Goal: Use online tool/utility: Utilize a website feature to perform a specific function

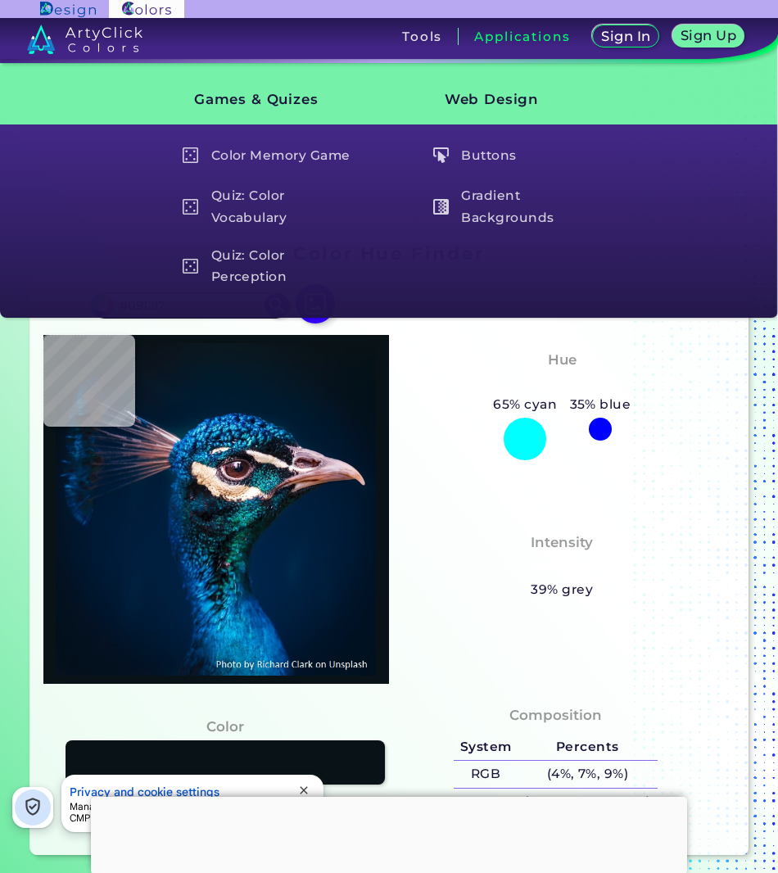
type input "#00152a"
type input "#00152A"
type input "#001629"
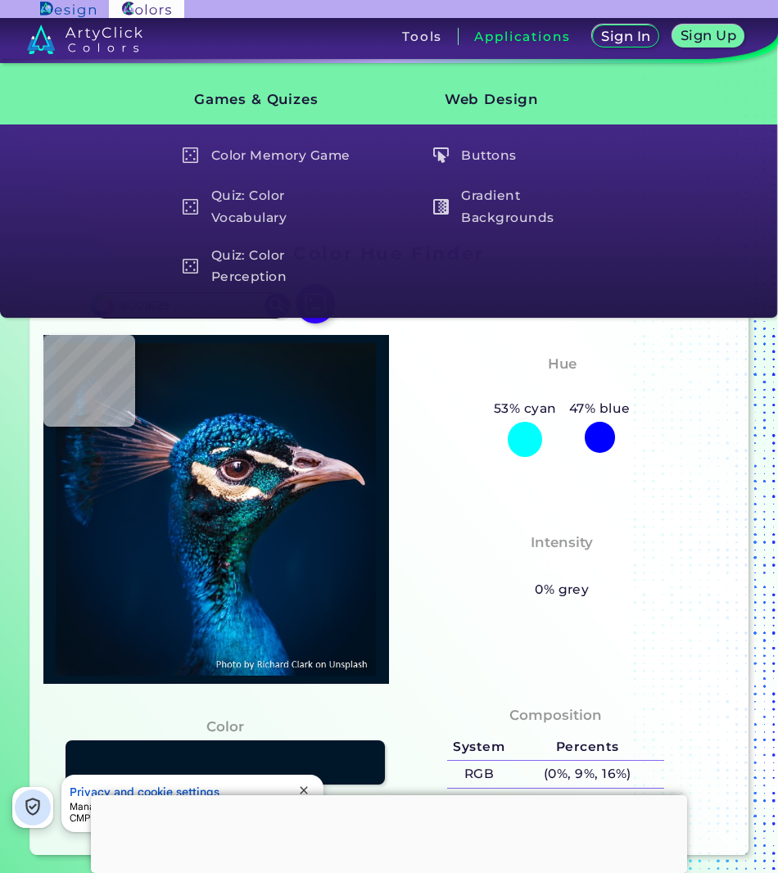
type input "#001829"
type input "#00152a"
type input "#00152A"
type input "#00162b"
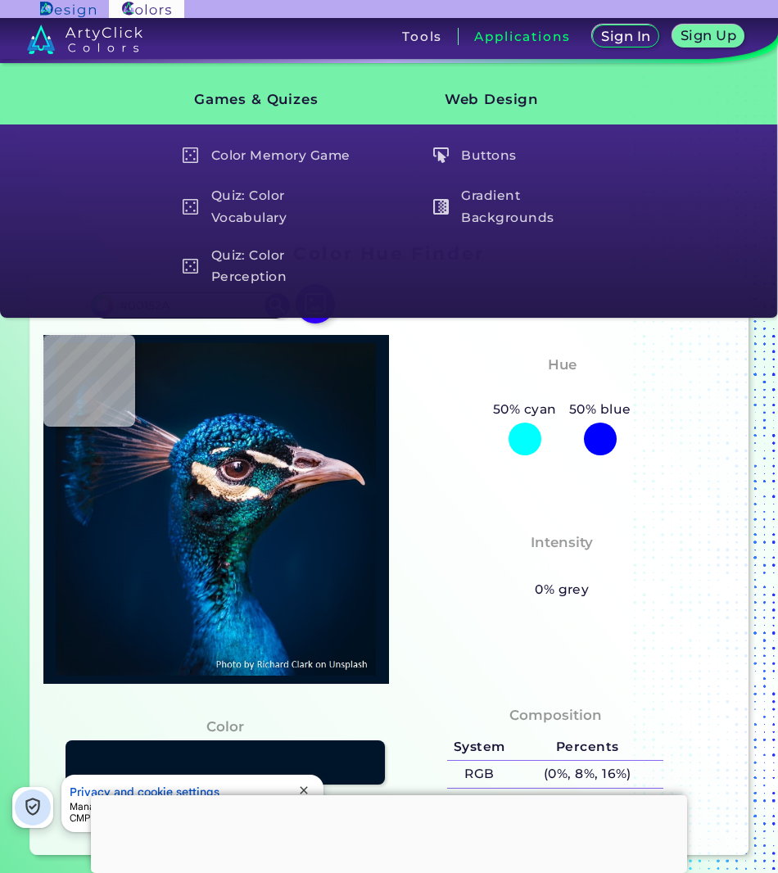
type input "#00162B"
type input "#00152a"
type input "#00152A"
type input "#00162b"
type input "#00162B"
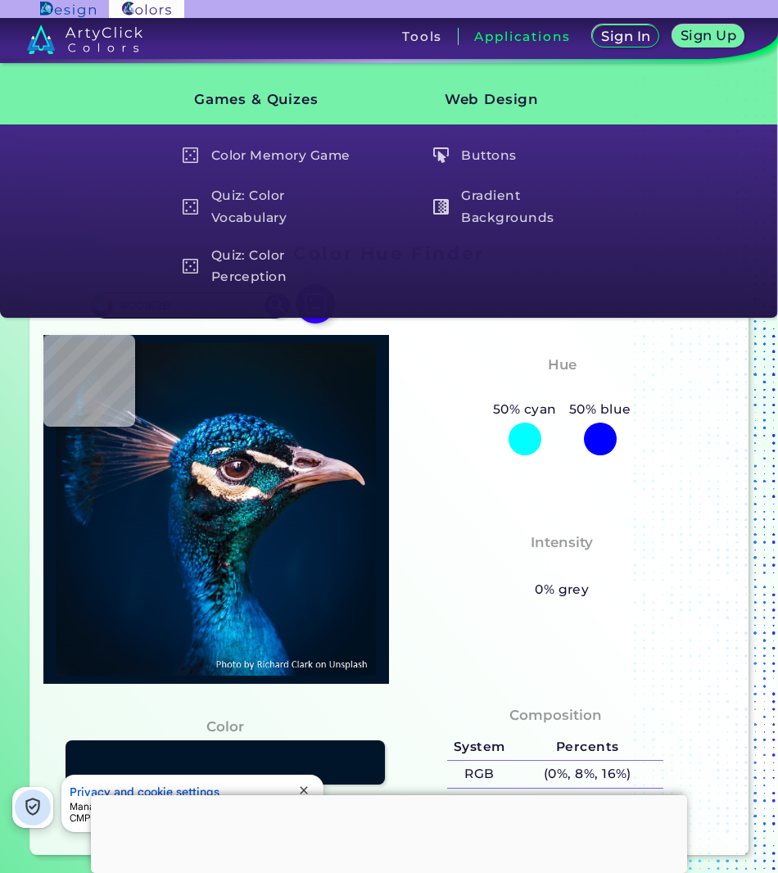
type input "#01162b"
type input "#01162B"
type input "#00162b"
type input "#00162B"
type input "#00182c"
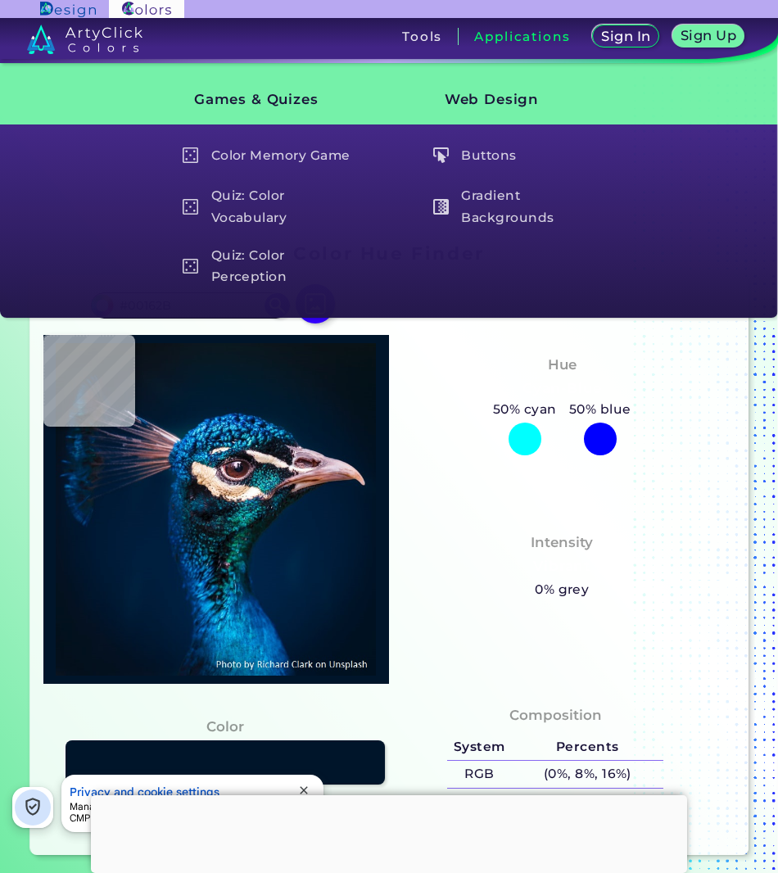
type input "#00182C"
type input "#00182e"
type input "#00182E"
type input "#00192f"
type input "#00192F"
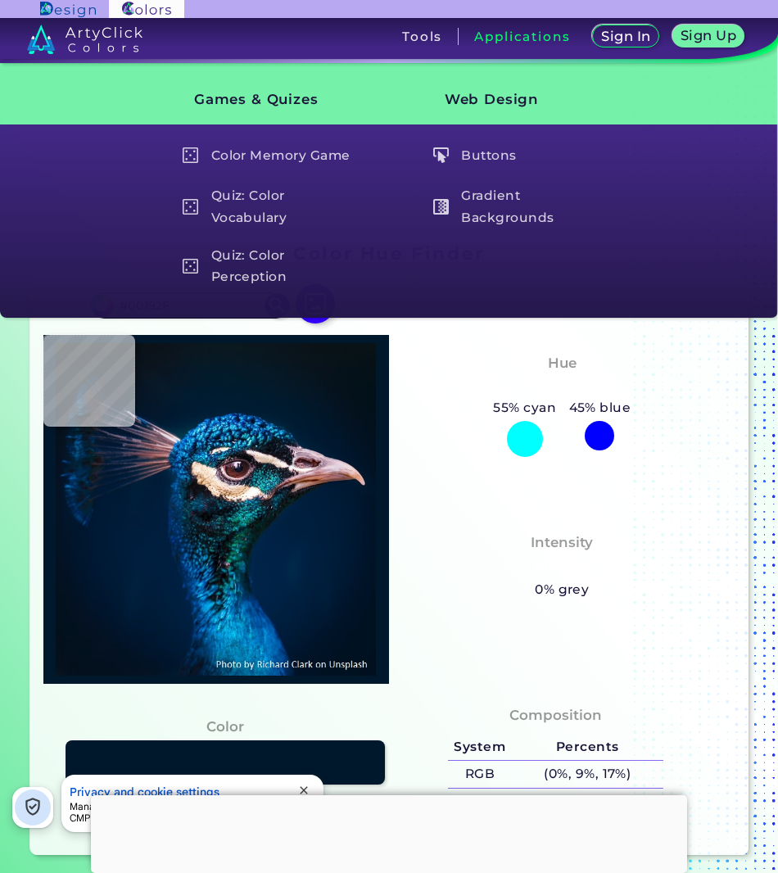
type input "#001830"
type input "#001a31"
type input "#001A31"
type input "#011b34"
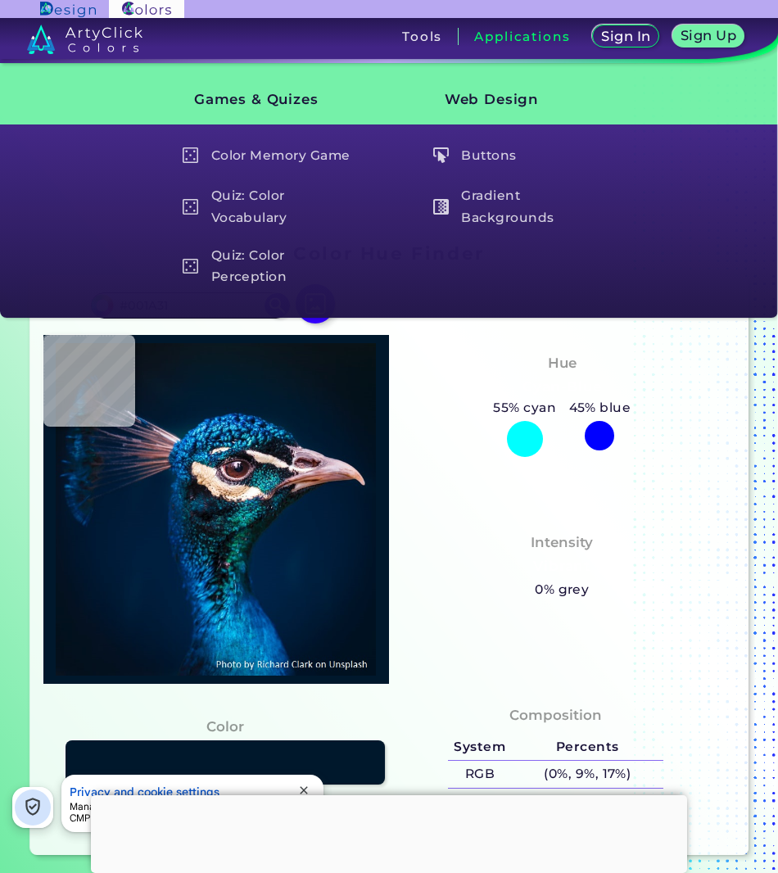
type input "#011B34"
type input "#001c34"
type input "#001C34"
type input "#001d35"
type input "#001D35"
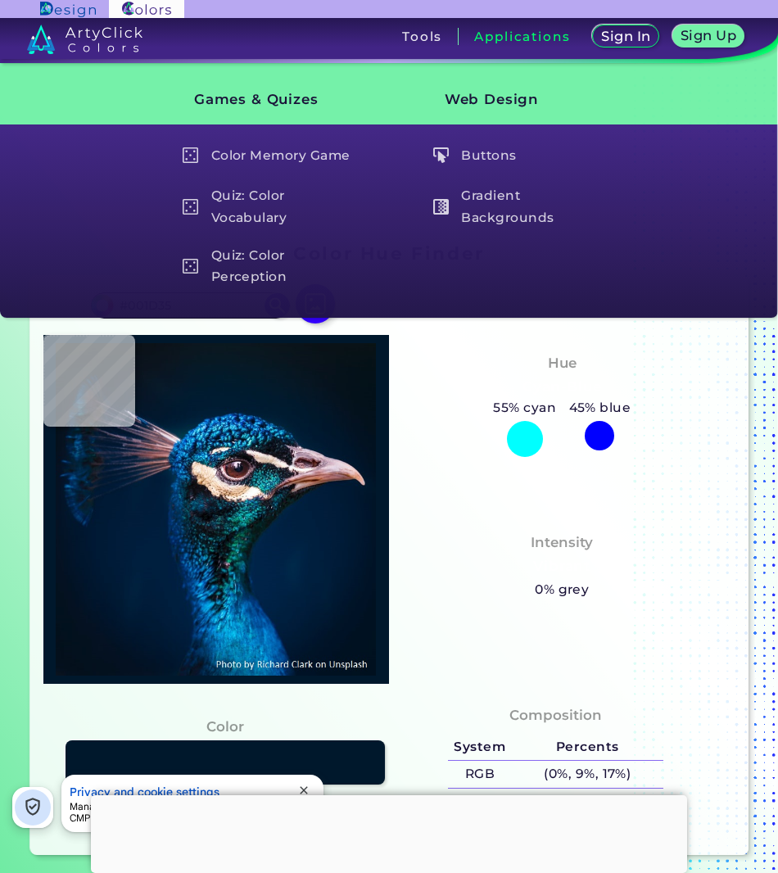
type input "#011f37"
type input "#011F37"
type input "#011e38"
type input "#011E38"
type input "#002038"
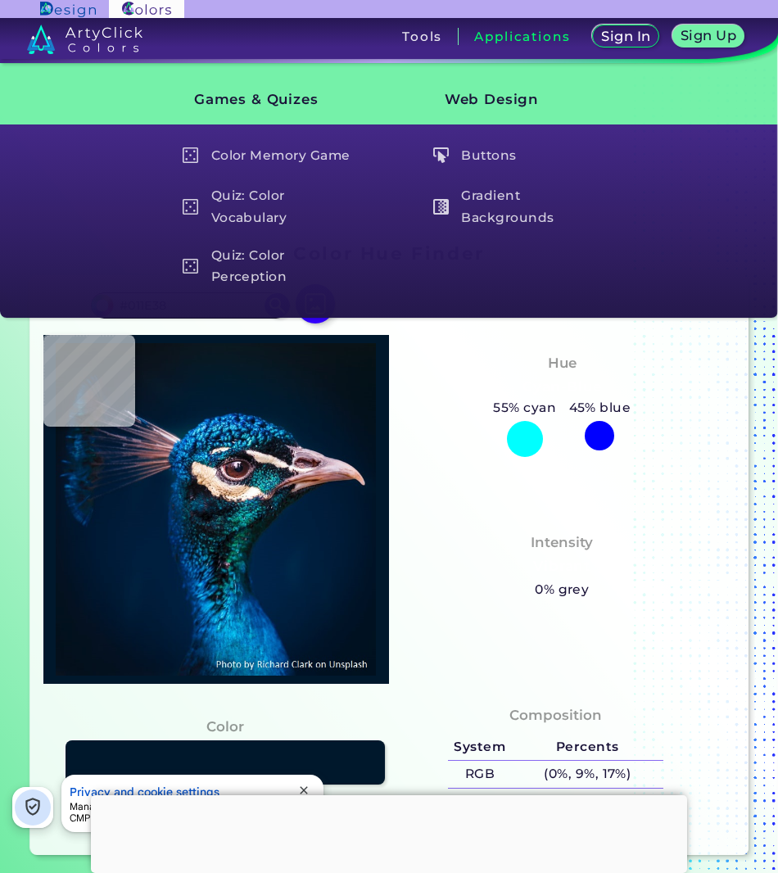
type input "#002038"
type input "#01213d"
type input "#01213D"
type input "#063354"
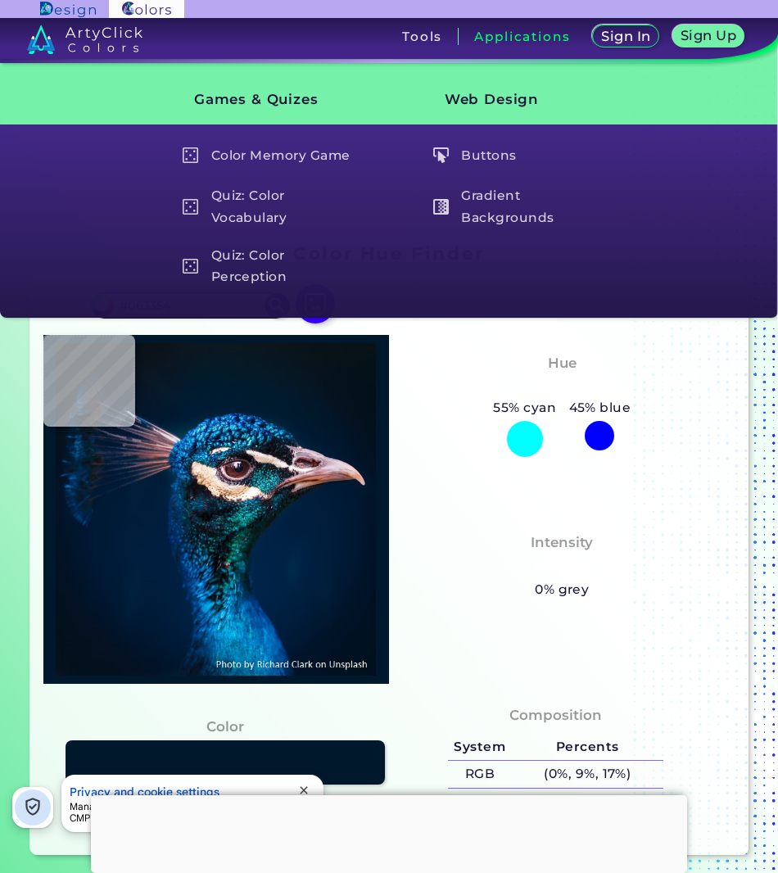
type input "#012f57"
type input "#012F57"
type input "#02294d"
type input "#02294D"
type input "#072642"
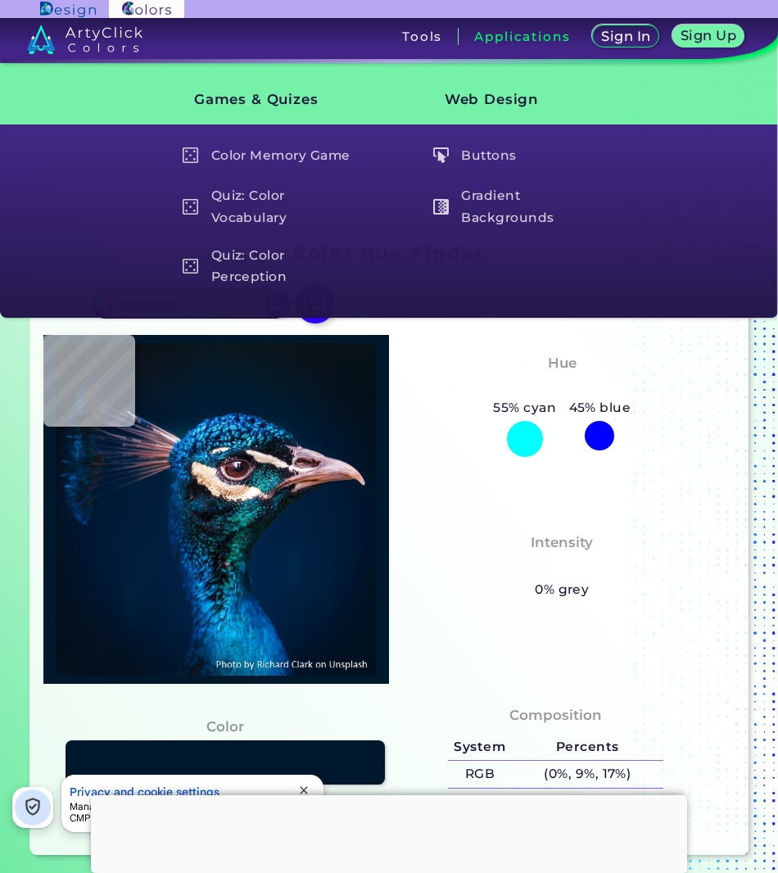
type input "#072642"
type input "#002944"
type input "#0e1b31"
type input "#0E1B31"
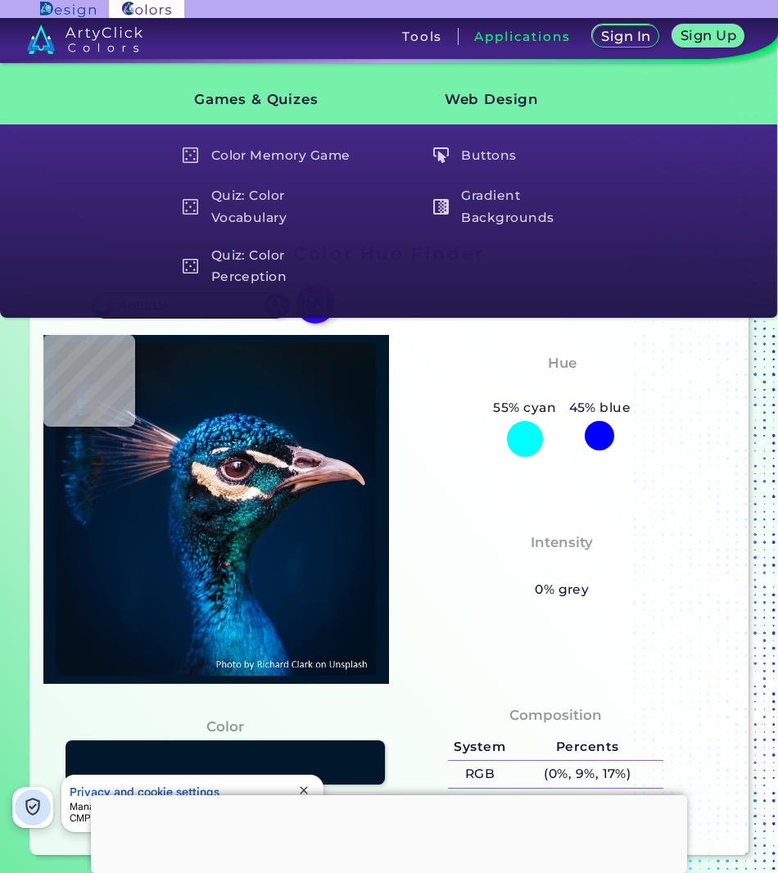
type input "#1a2a42"
type input "#1A2A42"
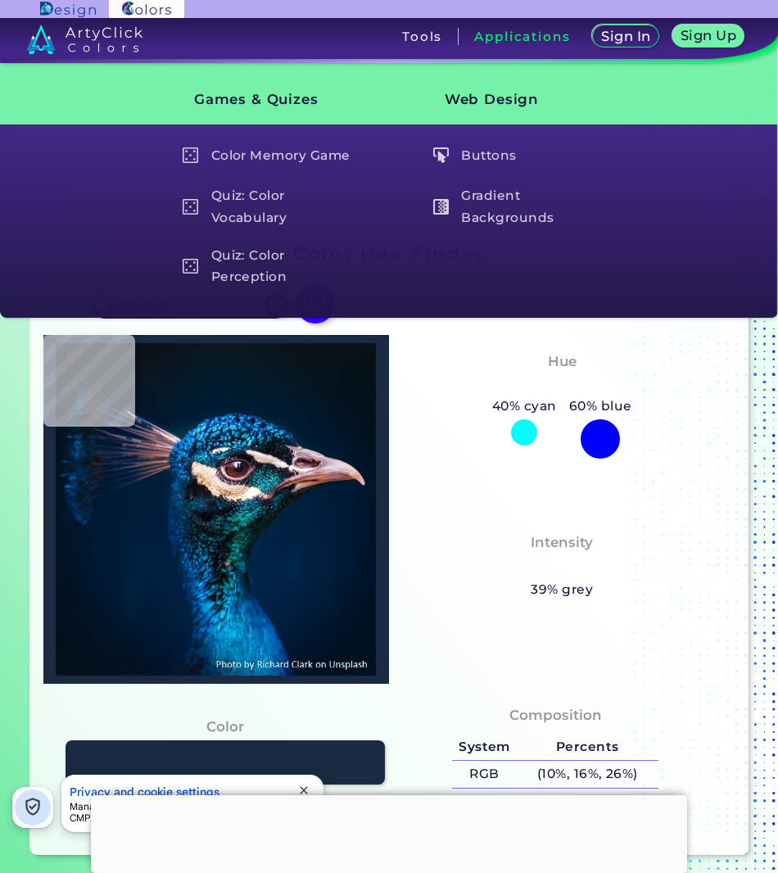
type input "#0e233a"
type input "#0E233A"
type input "#113c57"
type input "#113C57"
type input "#131927"
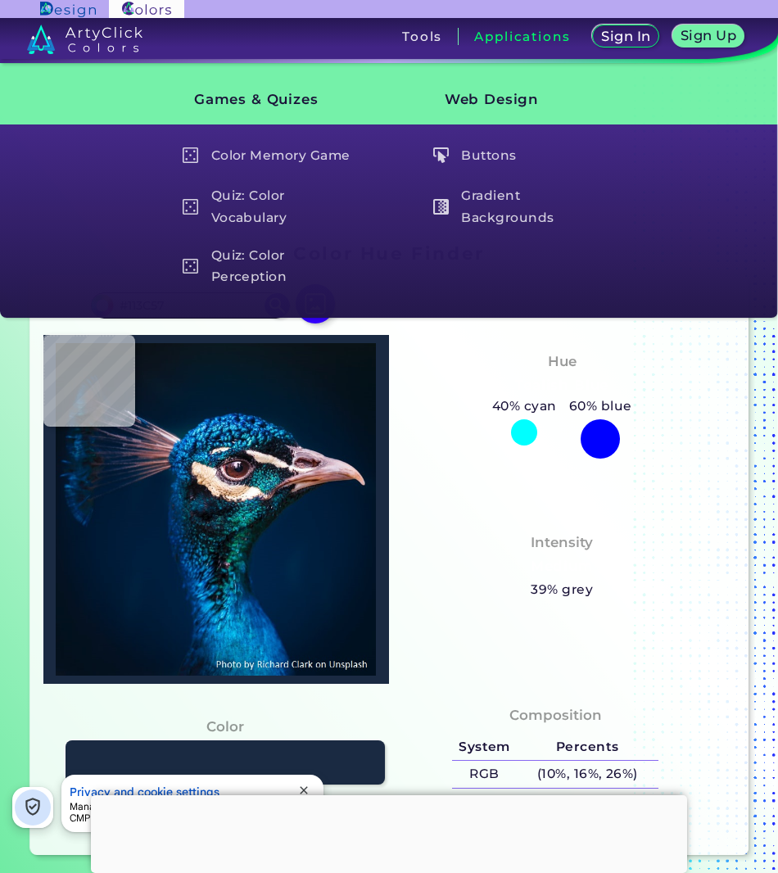
type input "#131927"
type input "#0f1c25"
type input "#0F1C25"
type input "#0a2141"
type input "#0A2141"
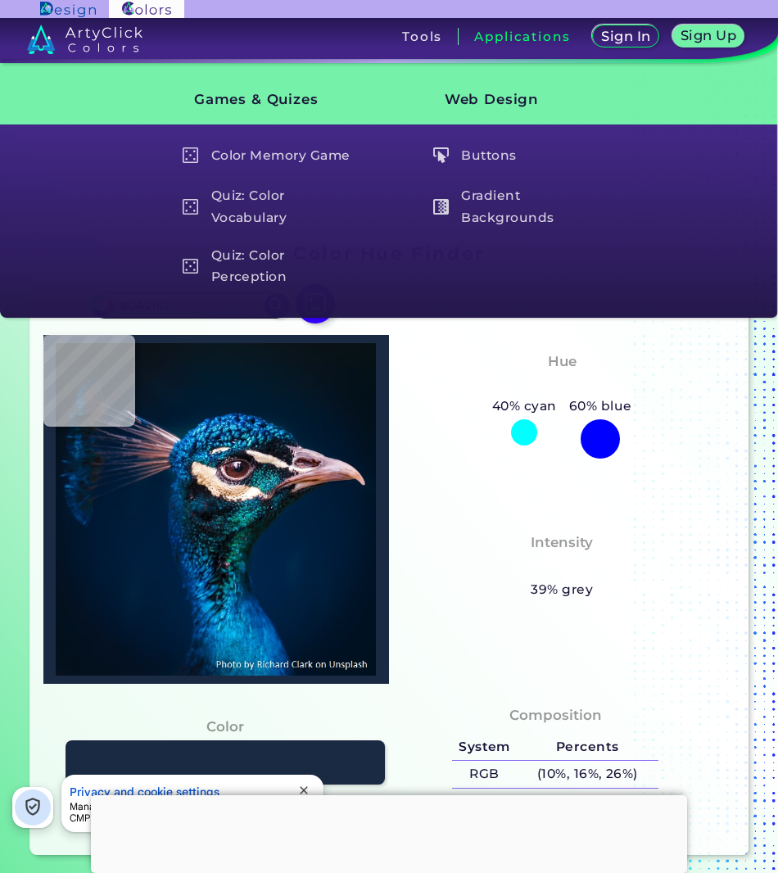
type input "#012141"
type input "#085fb4"
type input "#085FB4"
type input "#3ca2f5"
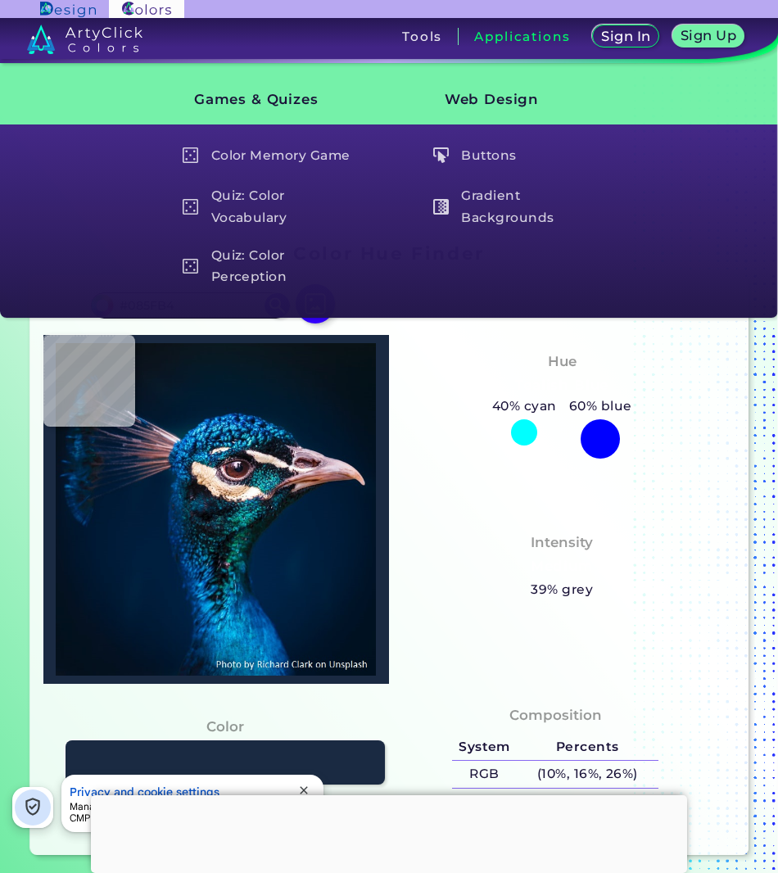
type input "#3CA2F5"
type input "#011d35"
type input "#011D35"
type input "#011b32"
type input "#011B32"
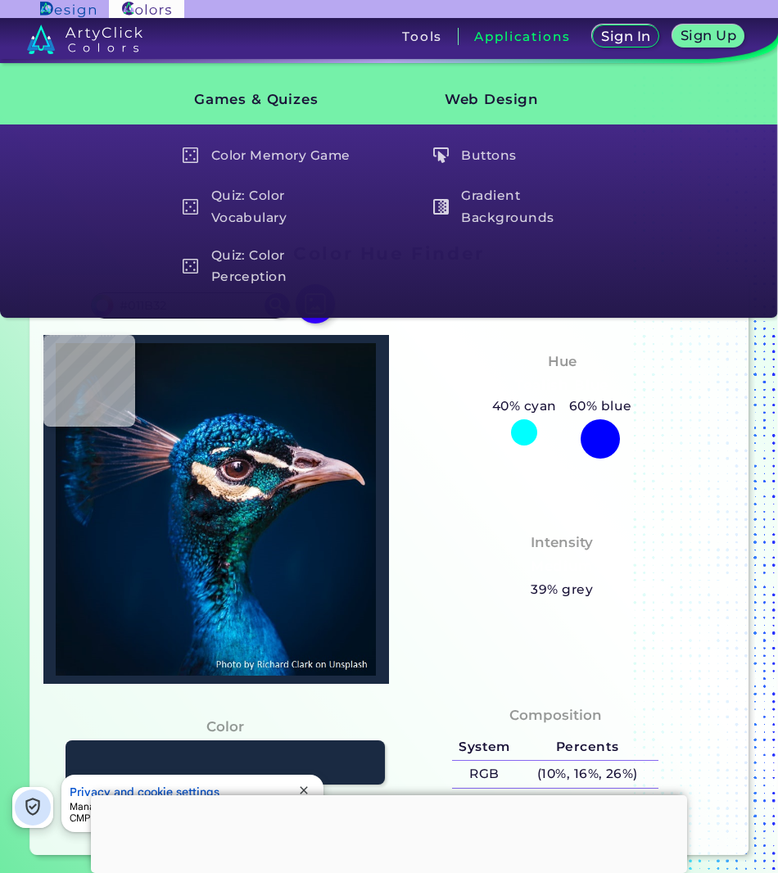
type input "#011c2f"
type input "#011C2F"
type input "#061828"
type input "#081827"
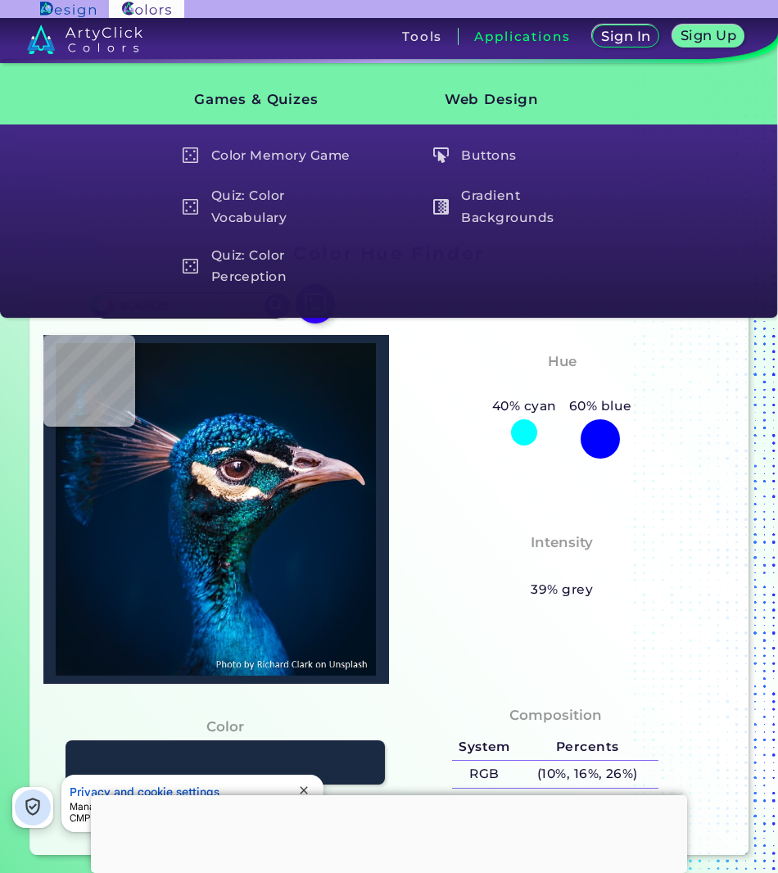
type input "#081827"
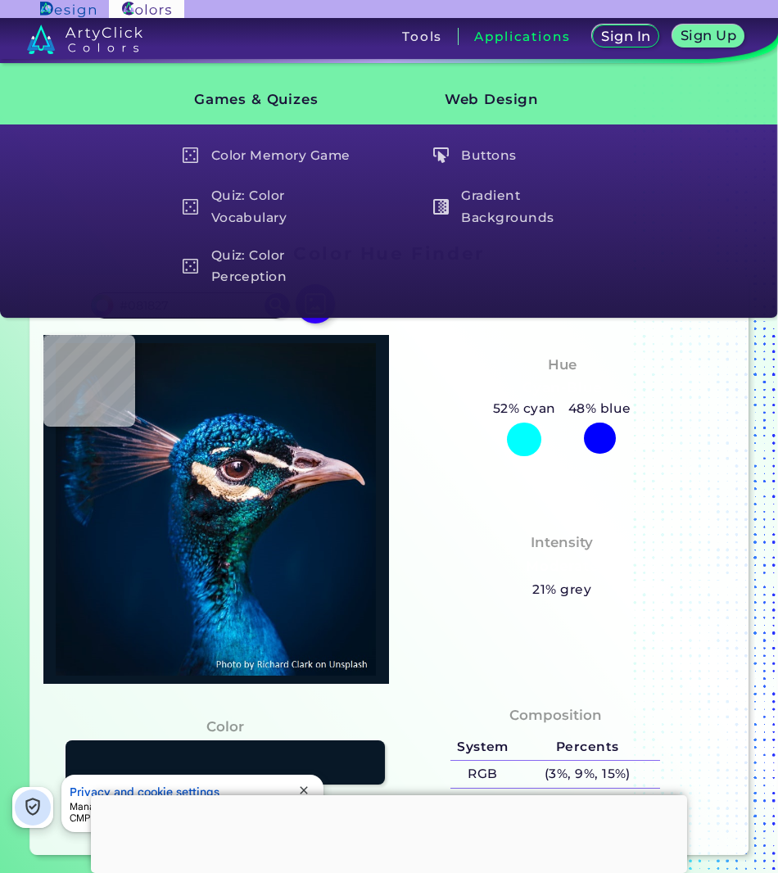
type input "#081927"
type input "#081a28"
type input "#081A28"
type input "#071a29"
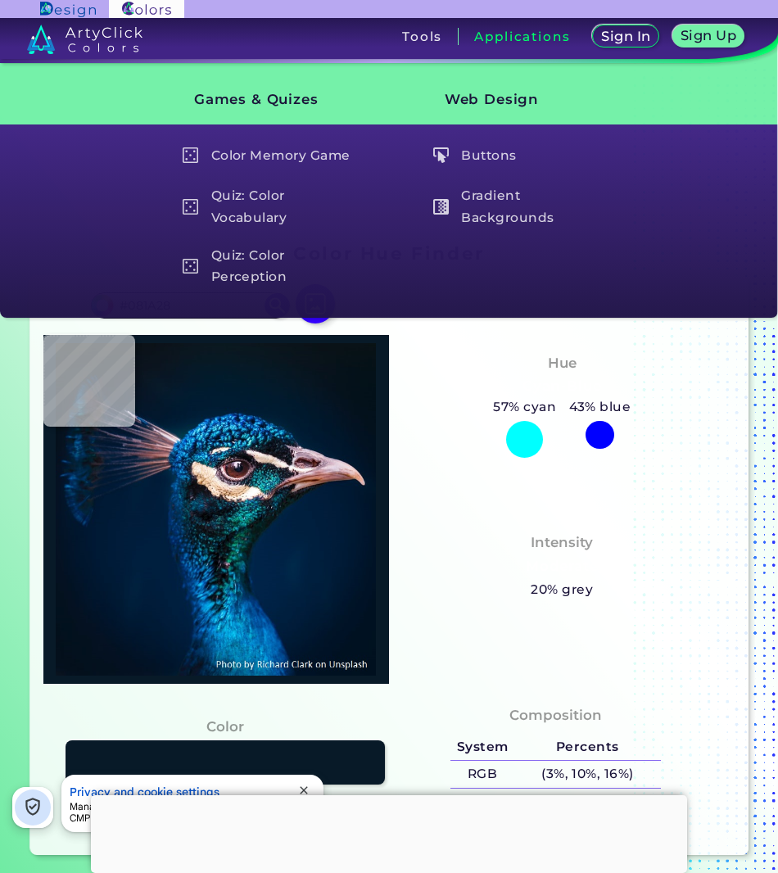
type input "#071A29"
type input "#071a2a"
type input "#071A2A"
type input "#071a2b"
type input "#071A2B"
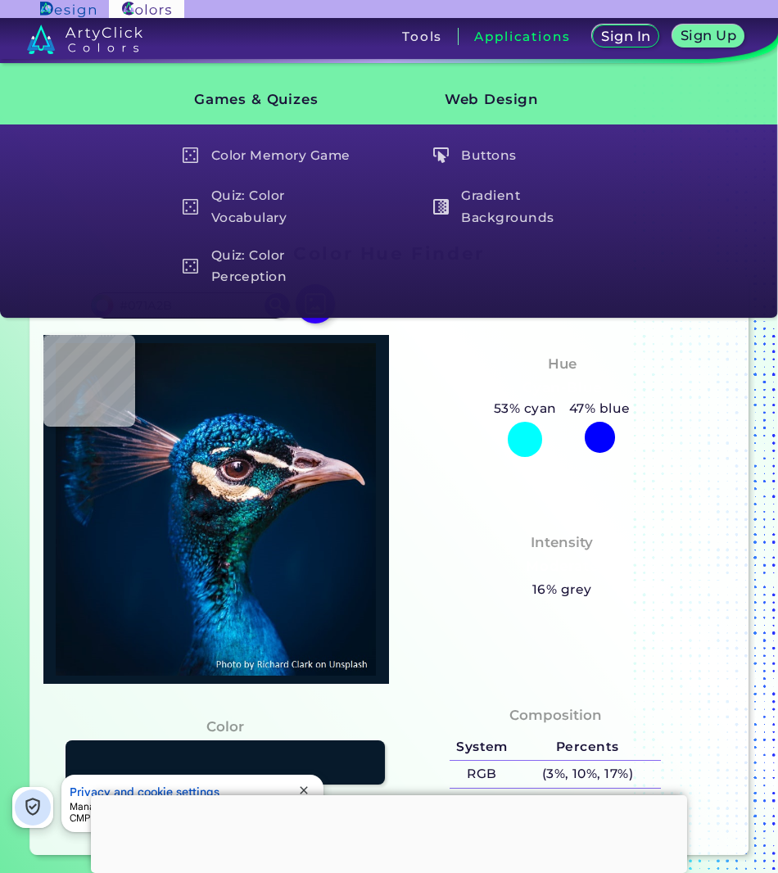
type input "#001830"
type input "#001930"
type input "#001a31"
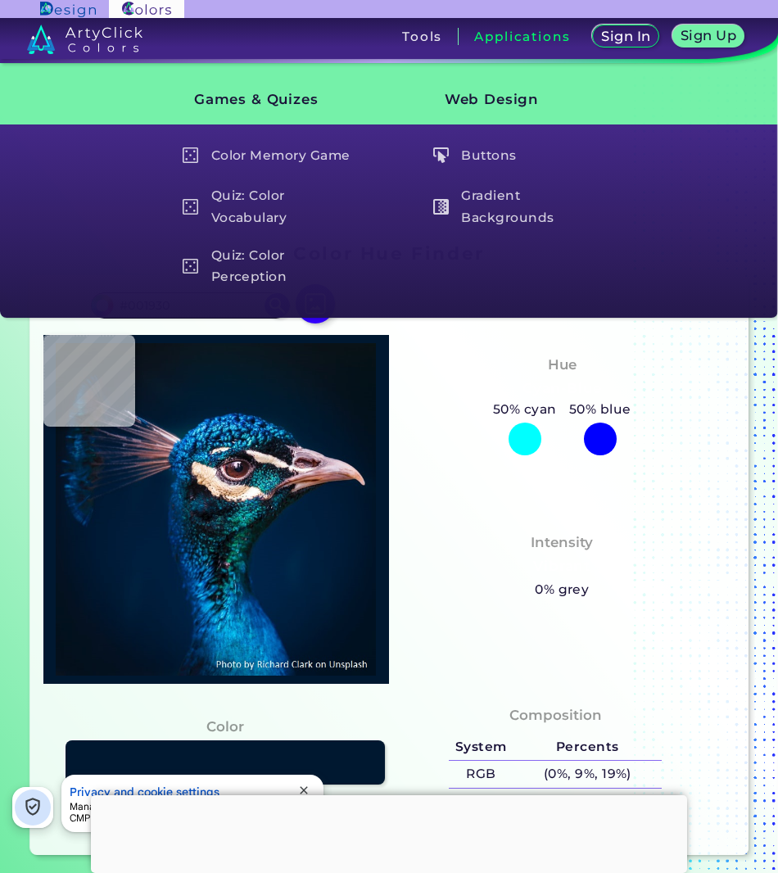
type input "#001A31"
type input "#001c34"
type input "#001C34"
type input "#00243c"
type input "#00243C"
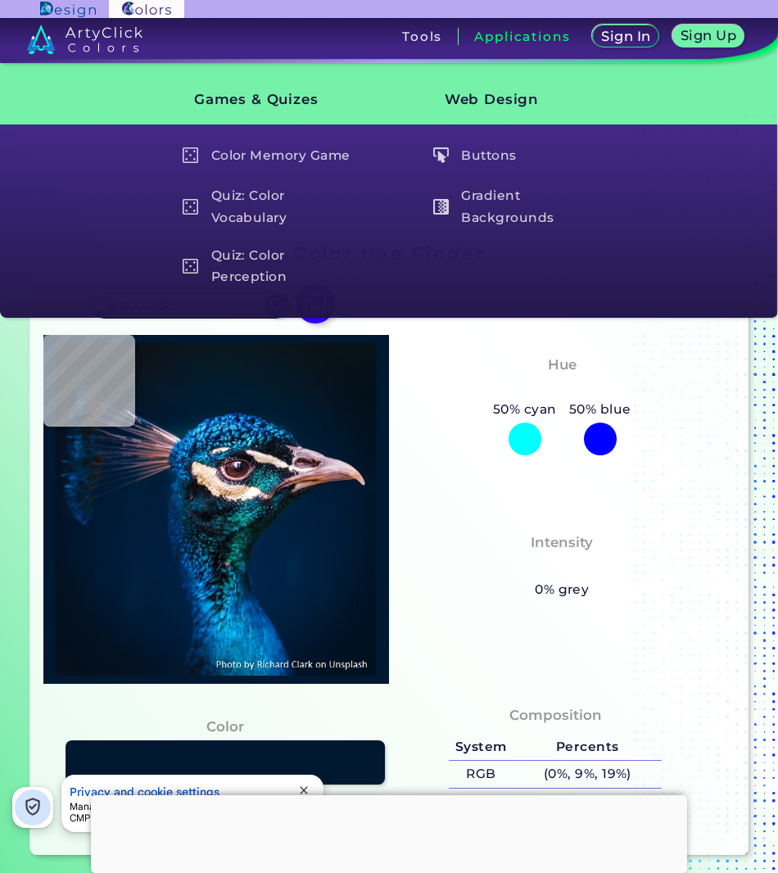
type input "#00303f"
type input "#00303F"
type input "#023045"
type input "#013d65"
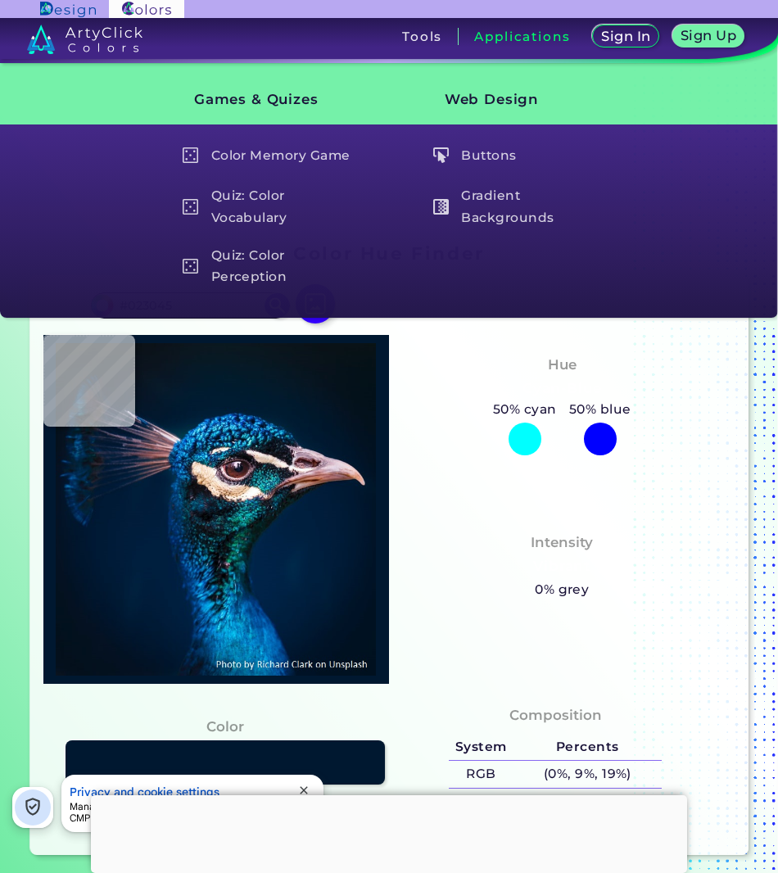
type input "#013D65"
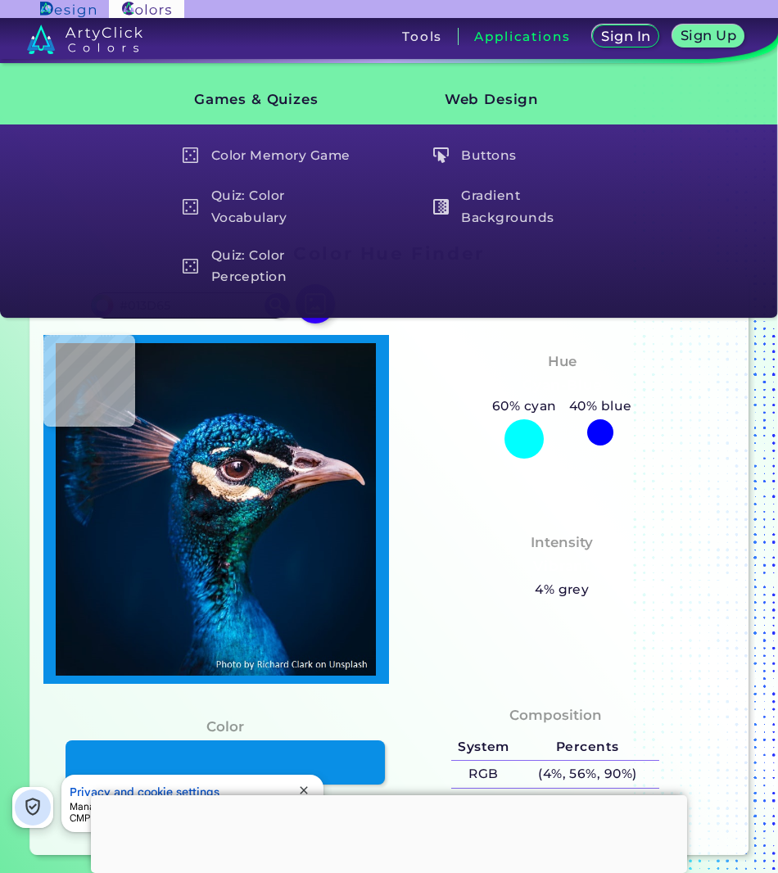
type input "#098fe6"
type input "#098FE6"
type input "#0f89cf"
type input "#0F89CF"
type input "#0b84c9"
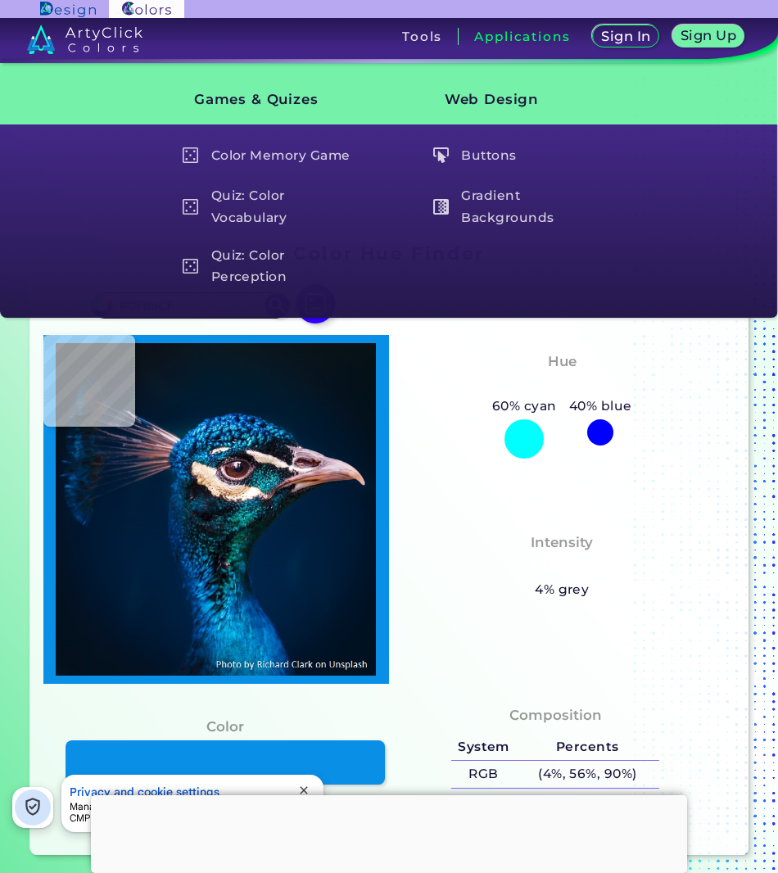
type input "#0B84C9"
type input "#0fade7"
type input "#0FADE7"
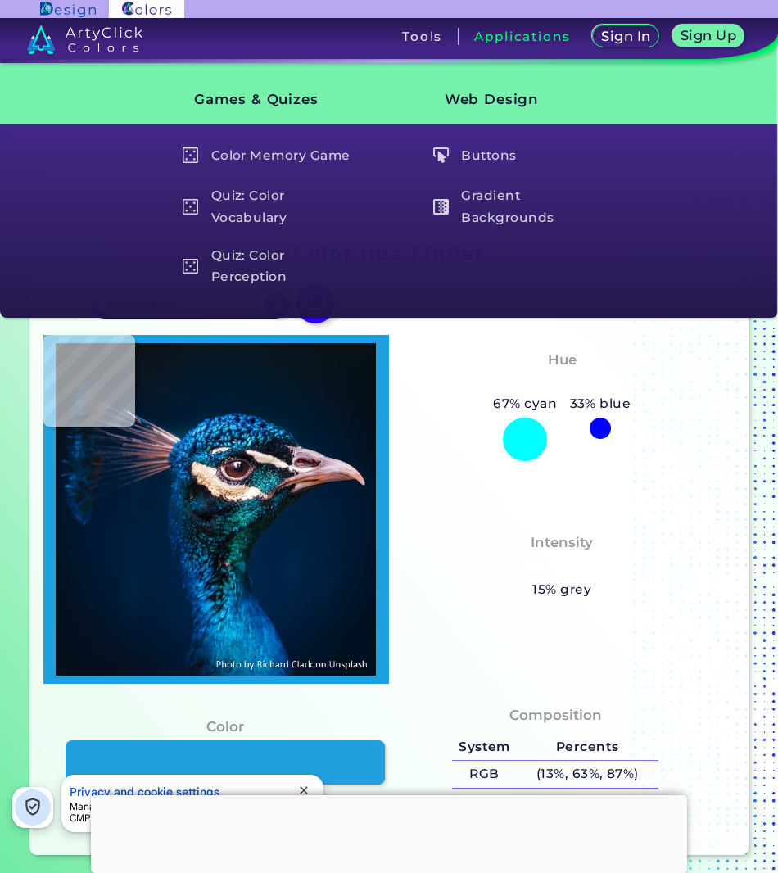
type input "#21a0df"
type input "#21A0DF"
type input "#1b8aca"
type input "#1B8ACA"
type input "#0c5c9b"
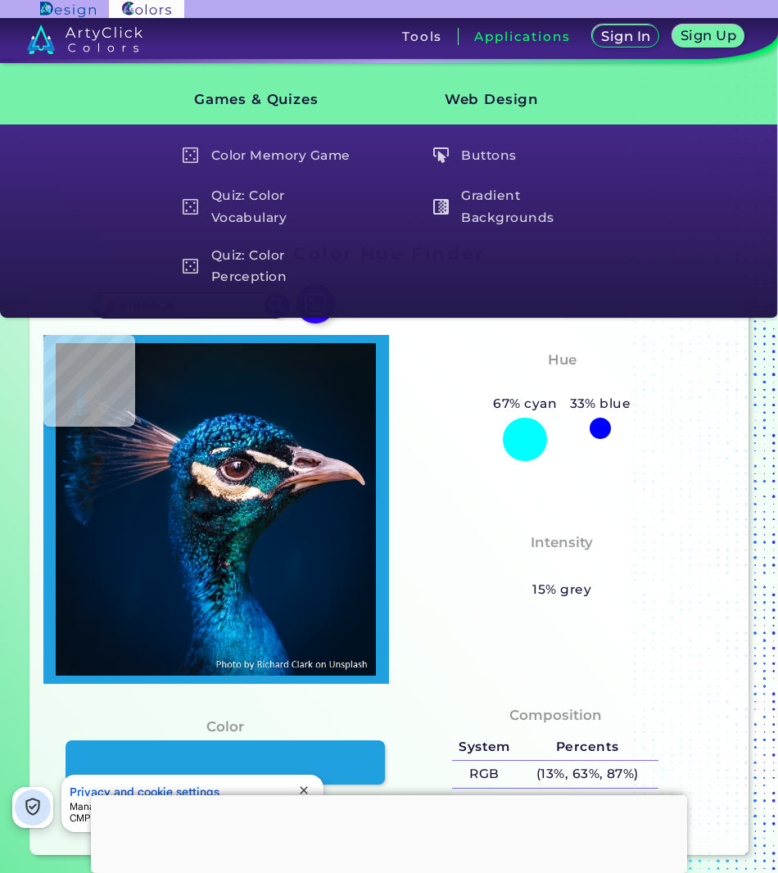
type input "#0C5C9B"
type input "#01213c"
type input "#01213C"
type input "#011f37"
type input "#011F37"
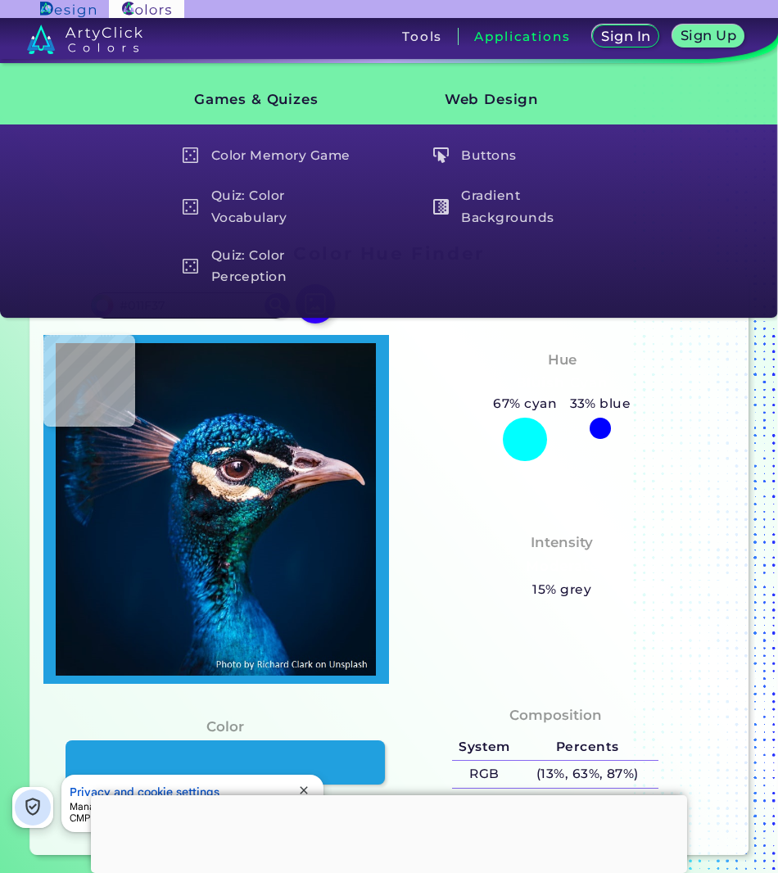
type input "#158aae"
type input "#158AAE"
type input "#124d75"
type input "#124D75"
type input "#0c436e"
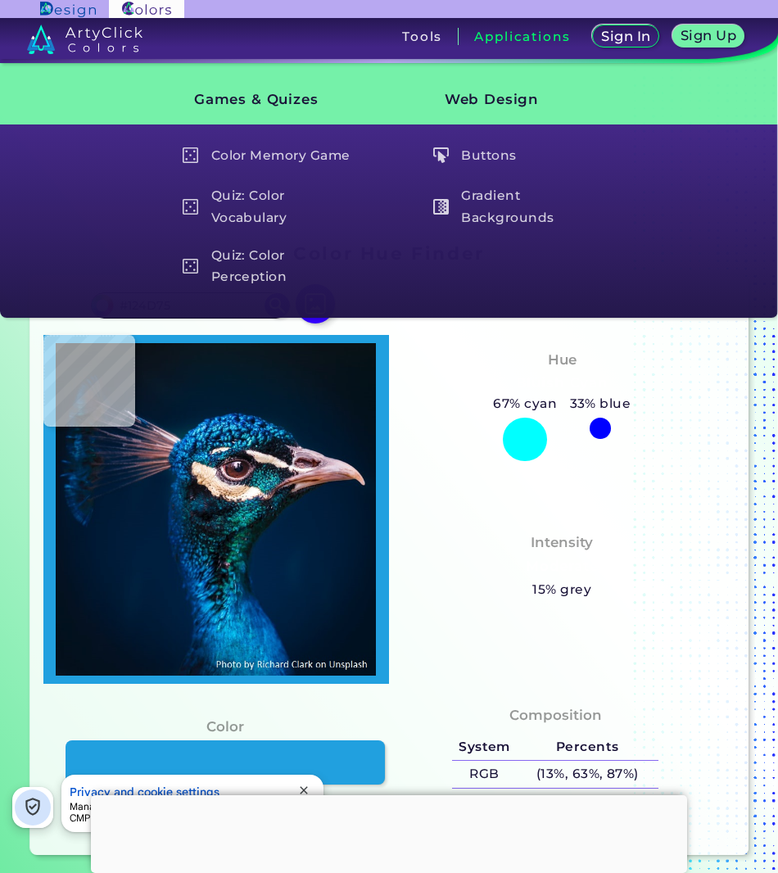
type input "#0C436E"
type input "#075999"
type input "#23a9e4"
type input "#23A9E4"
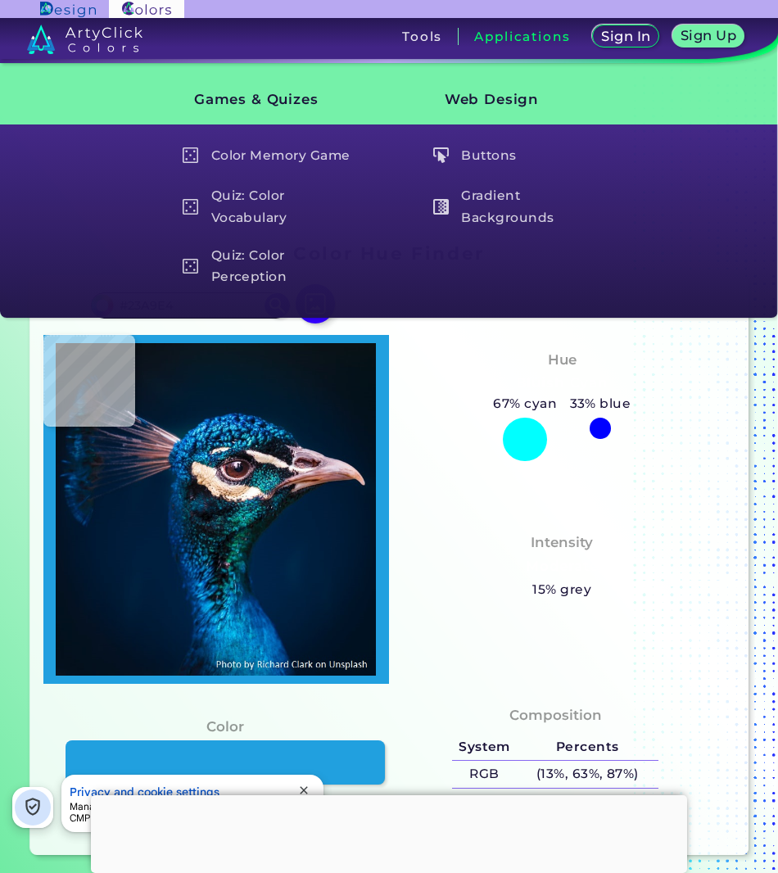
type input "#004e88"
type input "#004E88"
type input "#1c6386"
type input "#1C6386"
type input "#173b5e"
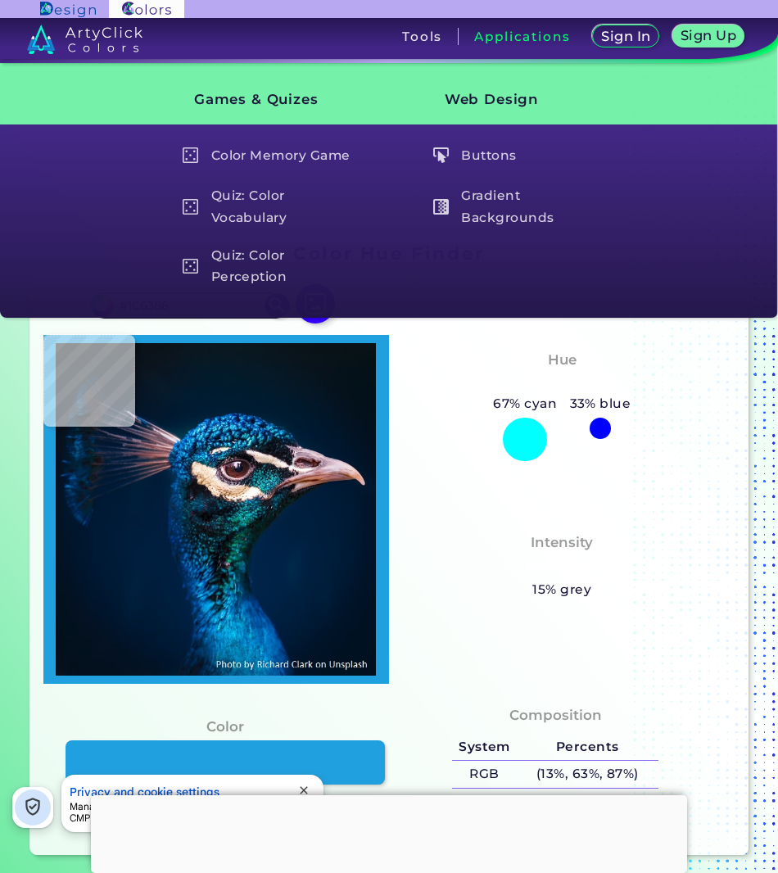
type input "#173B5E"
type input "#4f5163"
type input "#4F5163"
type input "#8d8193"
type input "#8D8193"
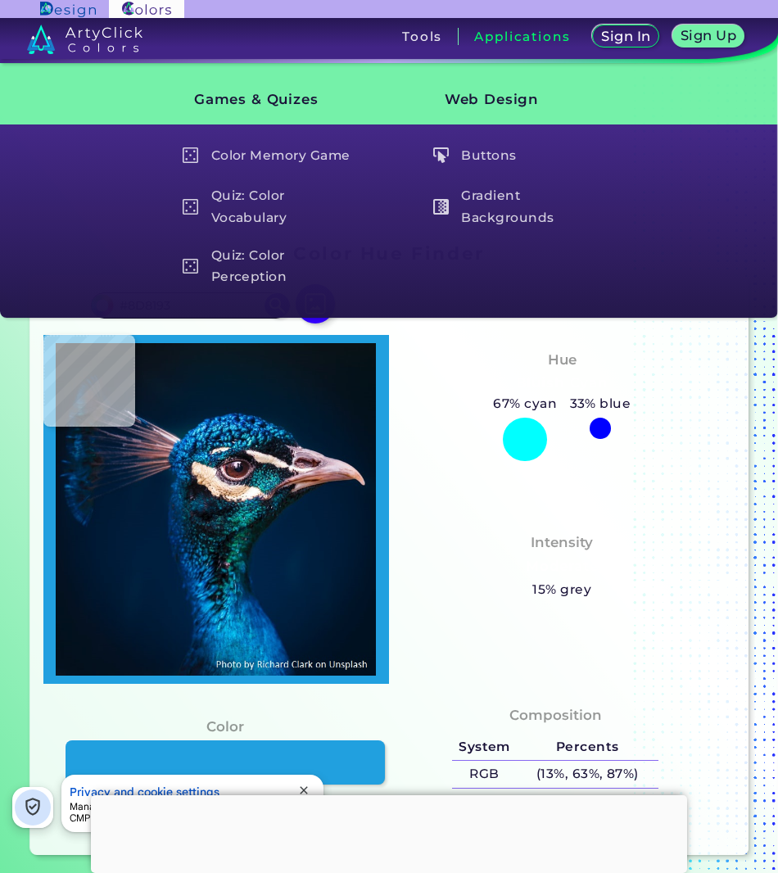
type input "#917786"
type input "#472f3f"
type input "#472F3F"
type input "#5d485a"
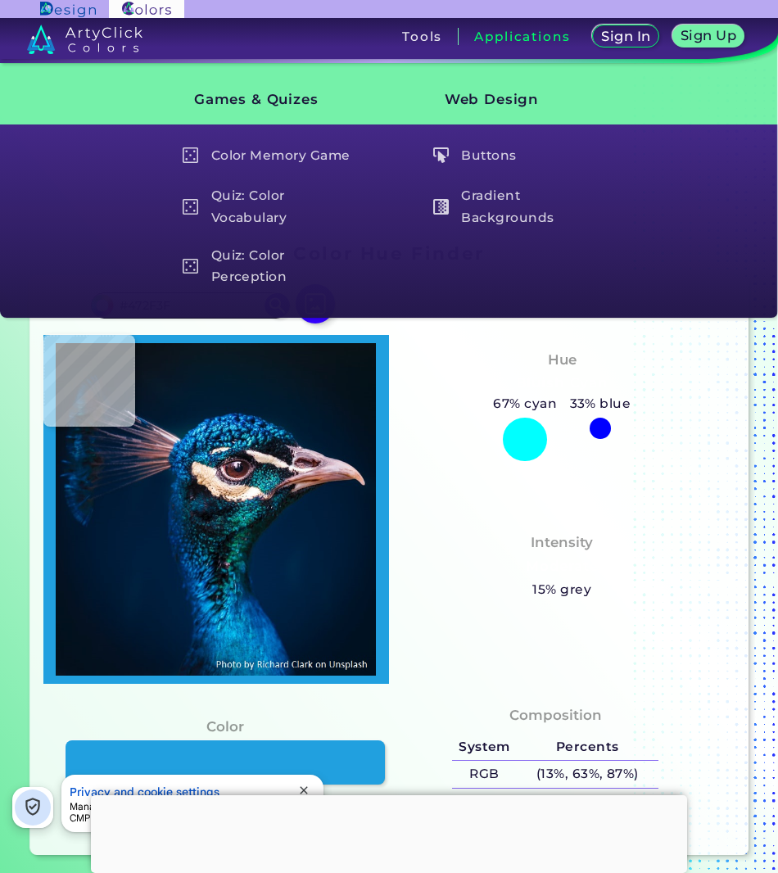
type input "#5D485A"
type input "#9b8493"
type input "#9B8493"
type input "#402a3c"
type input "#402A3C"
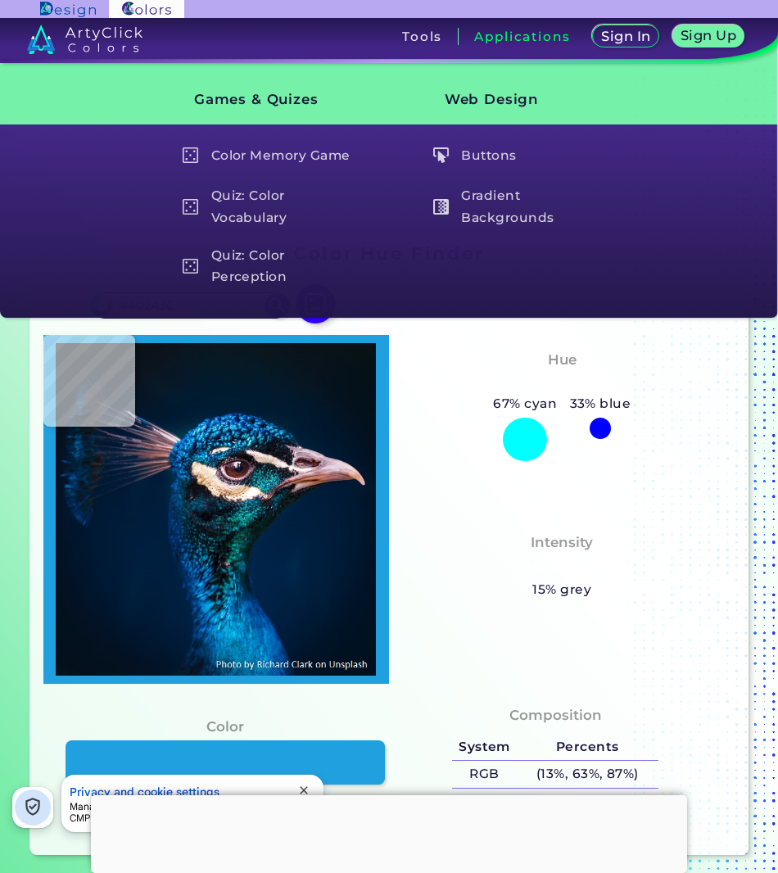
type input "#775f6e"
type input "#775F6E"
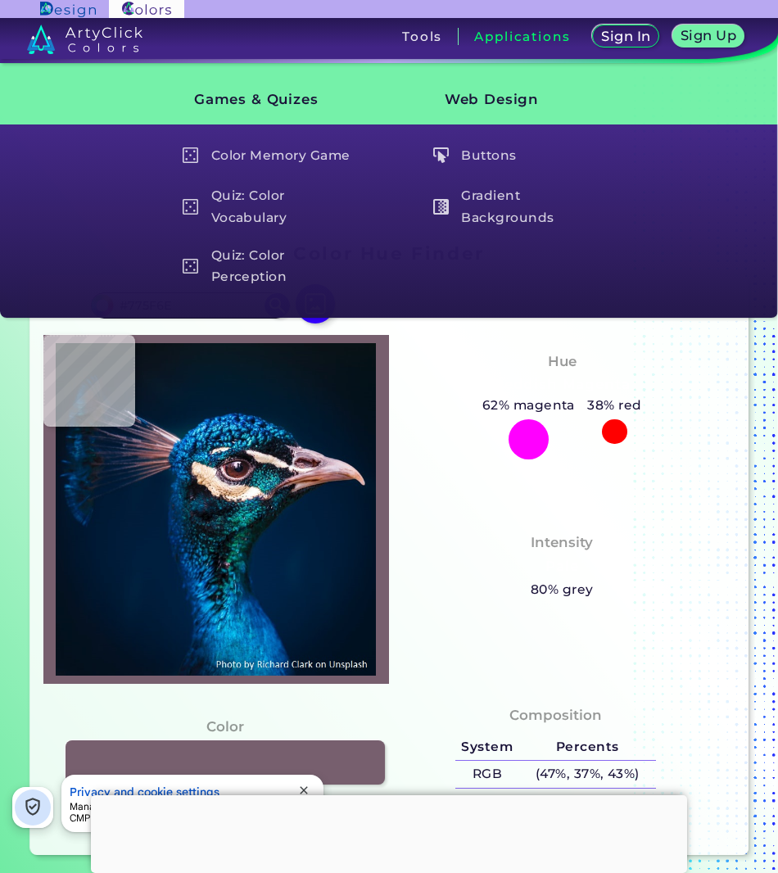
type input "#bca8b0"
type input "#BCA8B0"
type input "#d6c6c0"
type input "#D6C6C0"
type input "#fae0ce"
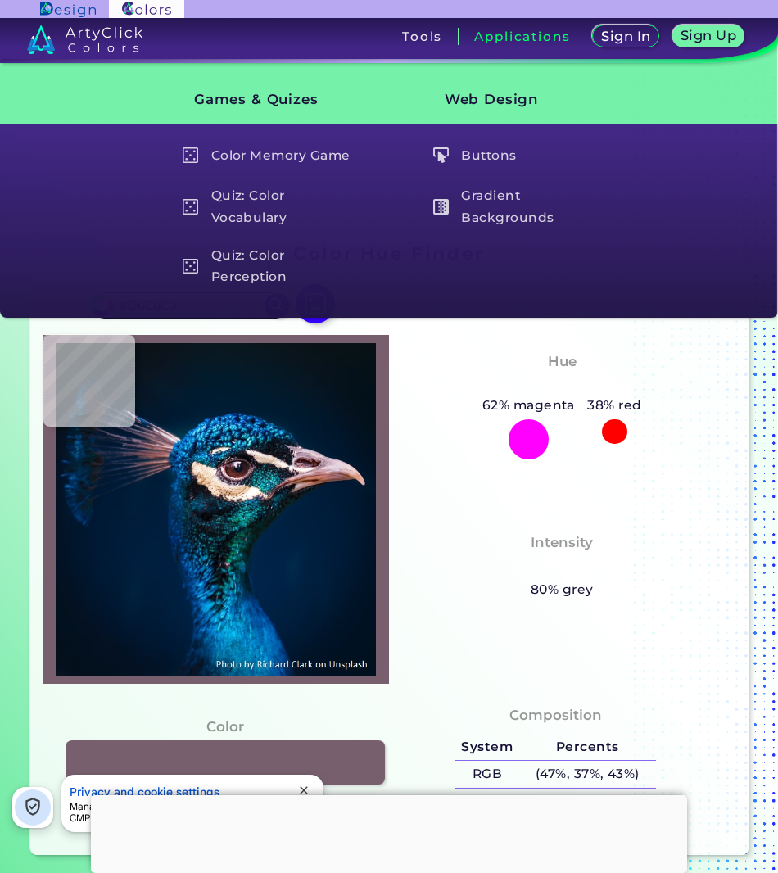
type input "#FAE0CE"
type input "#e2b693"
type input "#E2B693"
type input "#3c333b"
type input "#3C333B"
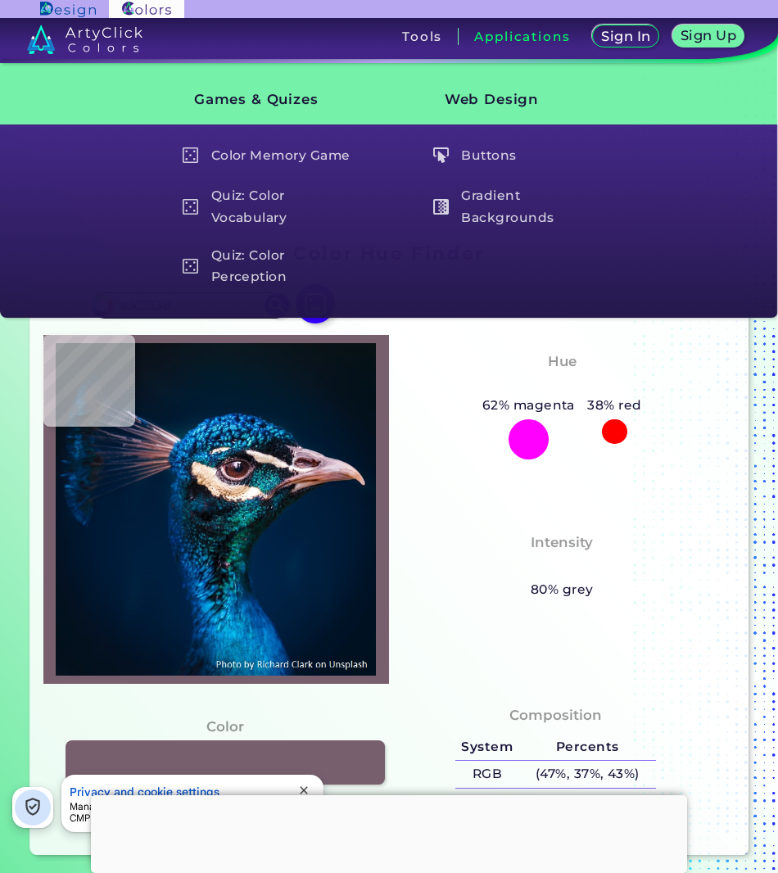
type input "#061920"
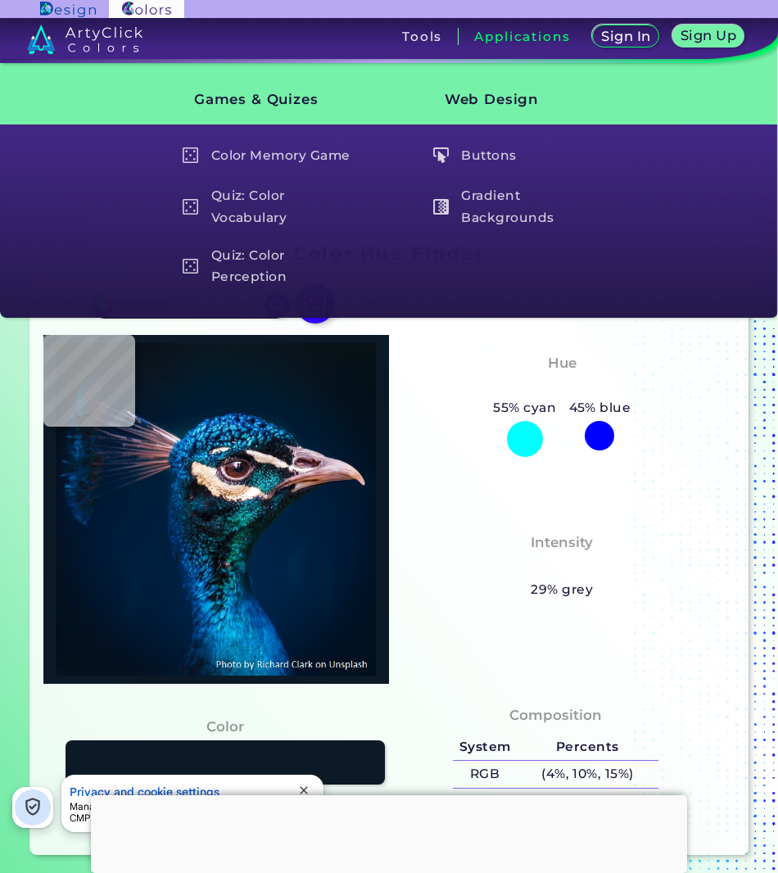
type input "#0b1a26"
type input "#0B1A26"
type input "#111421"
type input "#0b0f16"
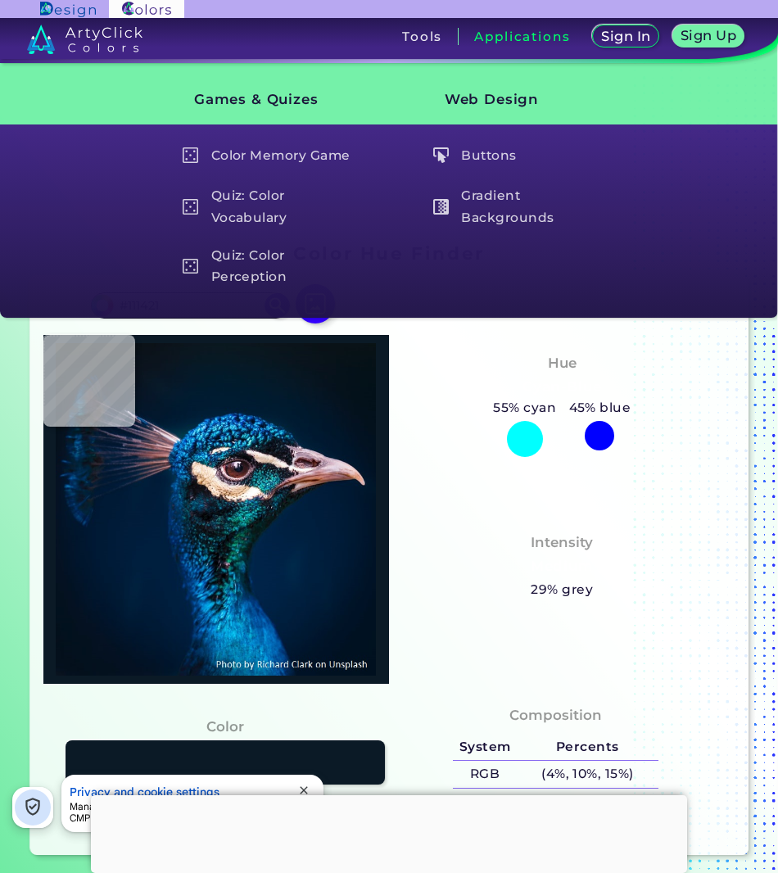
type input "#0B0F16"
type input "#040913"
type input "#0a0d16"
type input "#0A0D16"
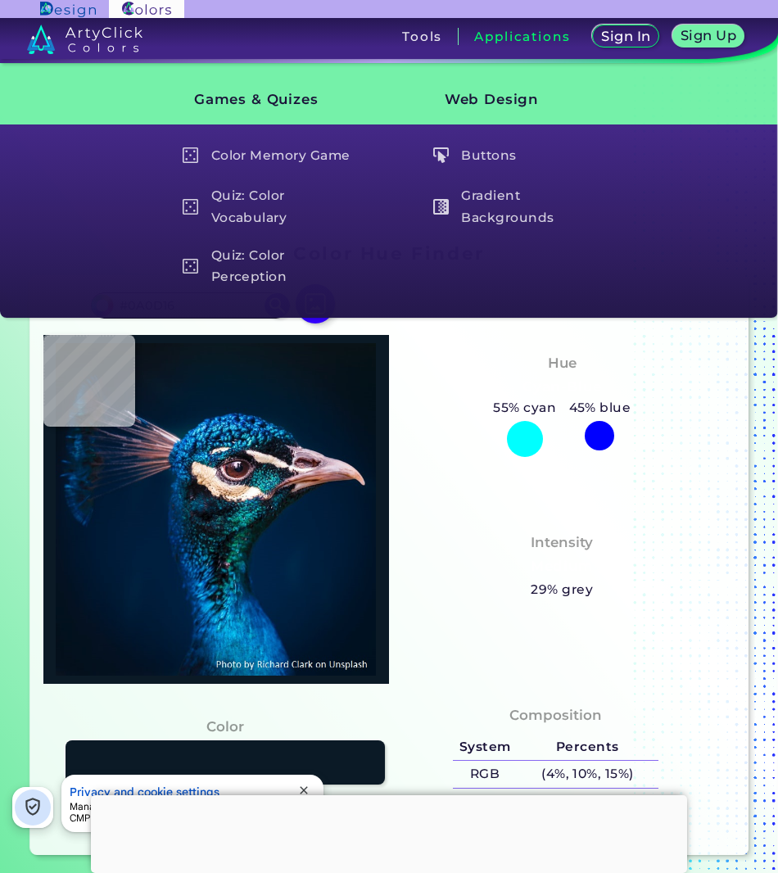
type input "#0a0a17"
type input "#0A0A17"
type input "#000300"
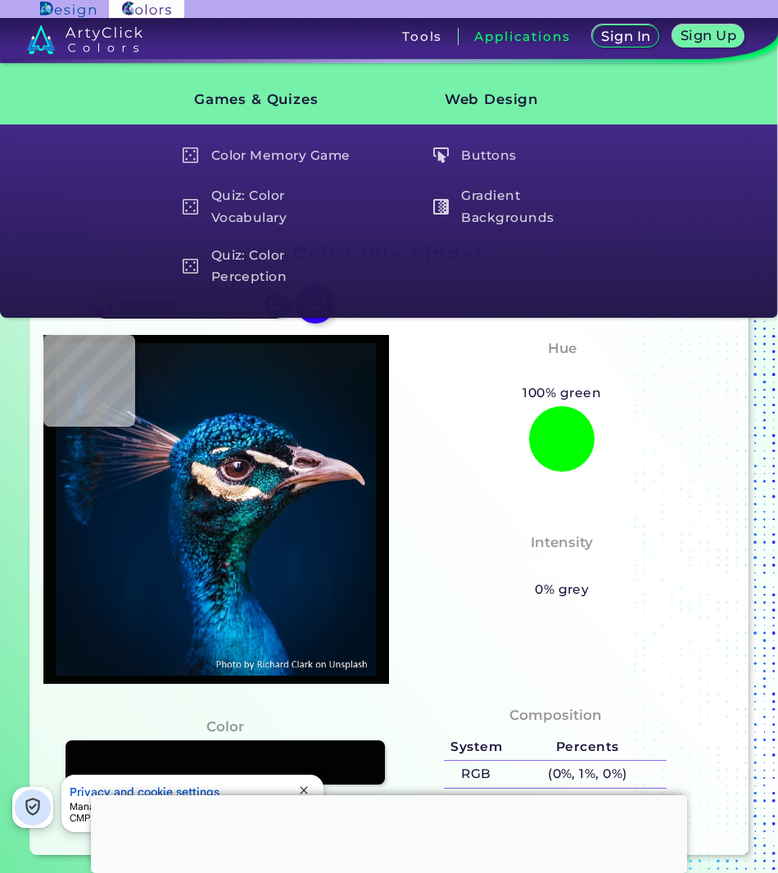
type input "#030307"
type input "#0f1015"
type input "#0F1015"
type input "#091323"
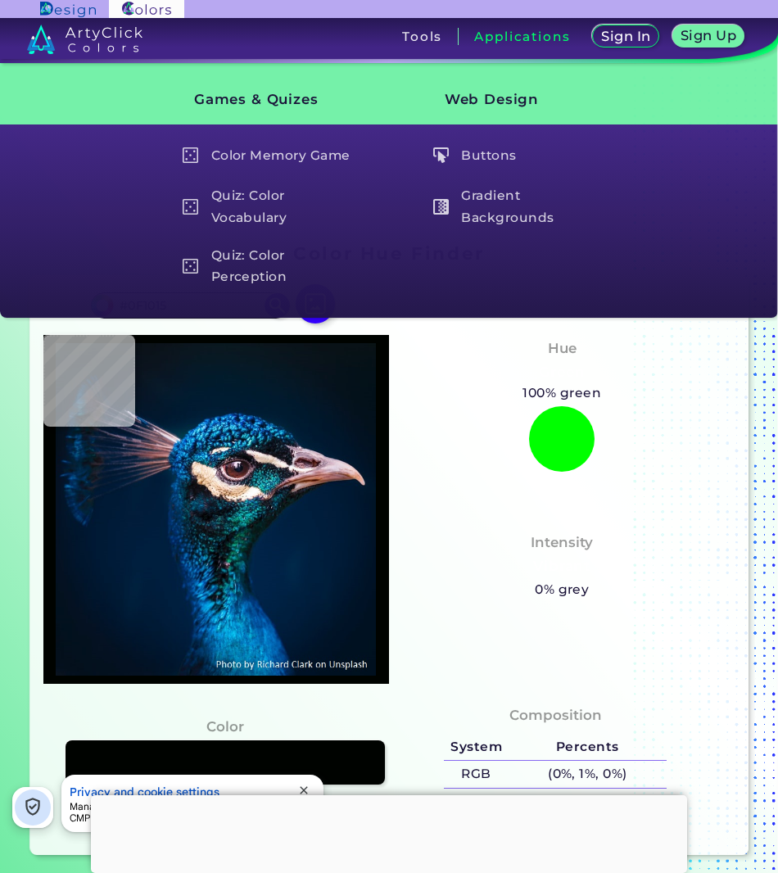
type input "#091323"
type input "#114858"
type input "#131419"
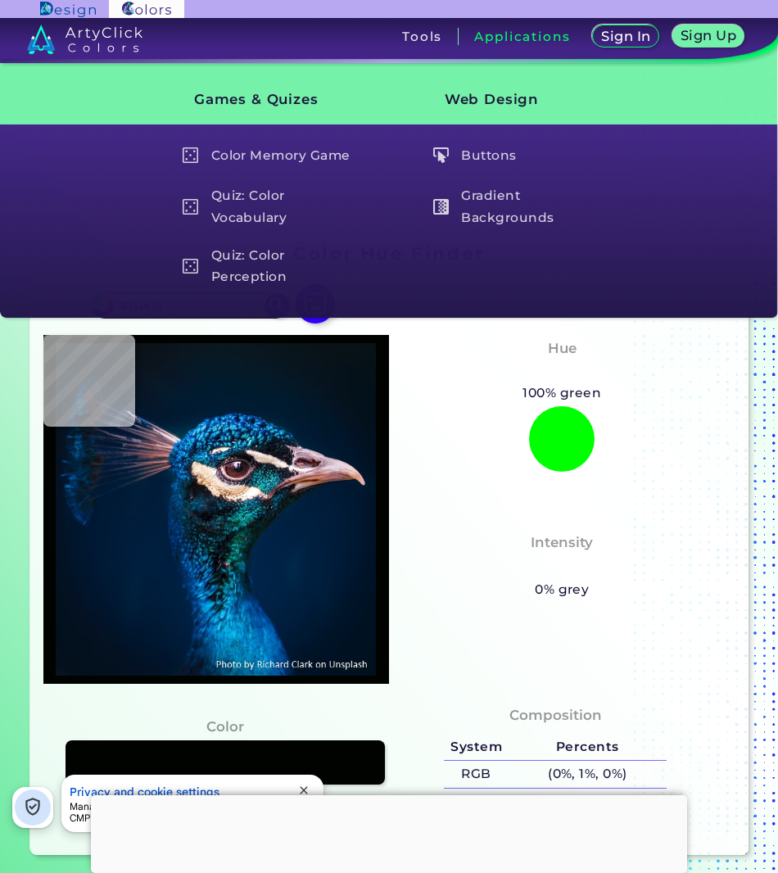
type input "#061416"
type input "#07151c"
type input "#07151C"
type input "#07171c"
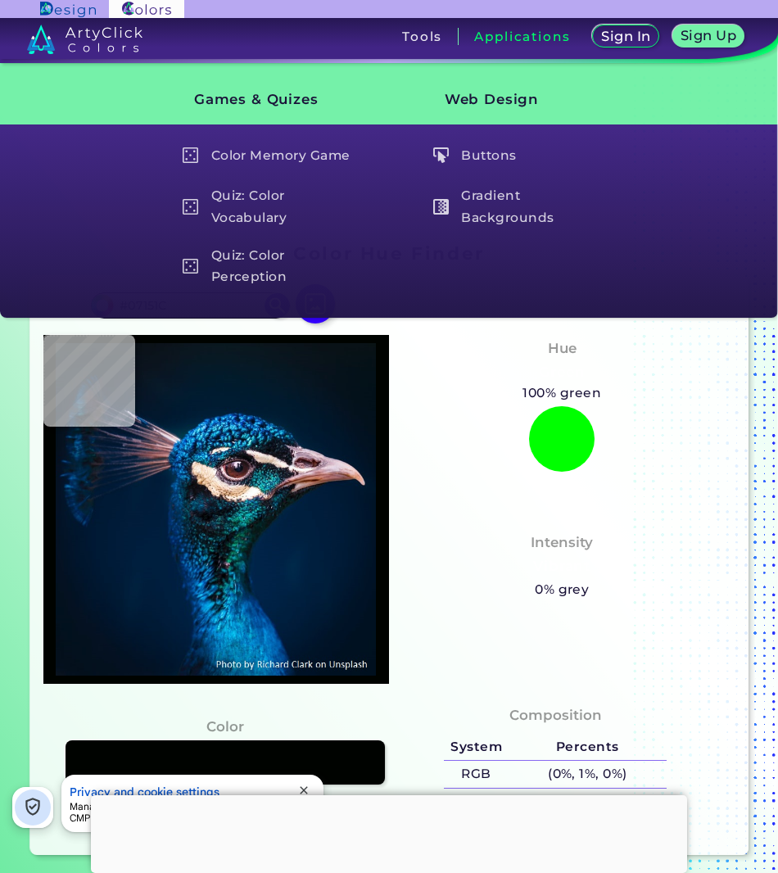
type input "#07171C"
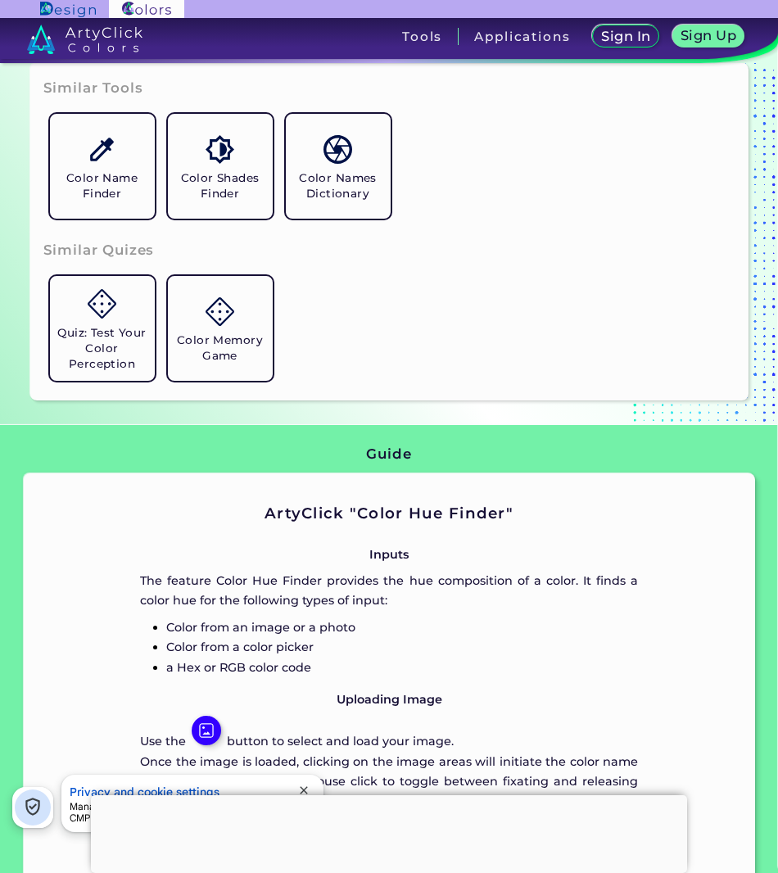
scroll to position [819, 0]
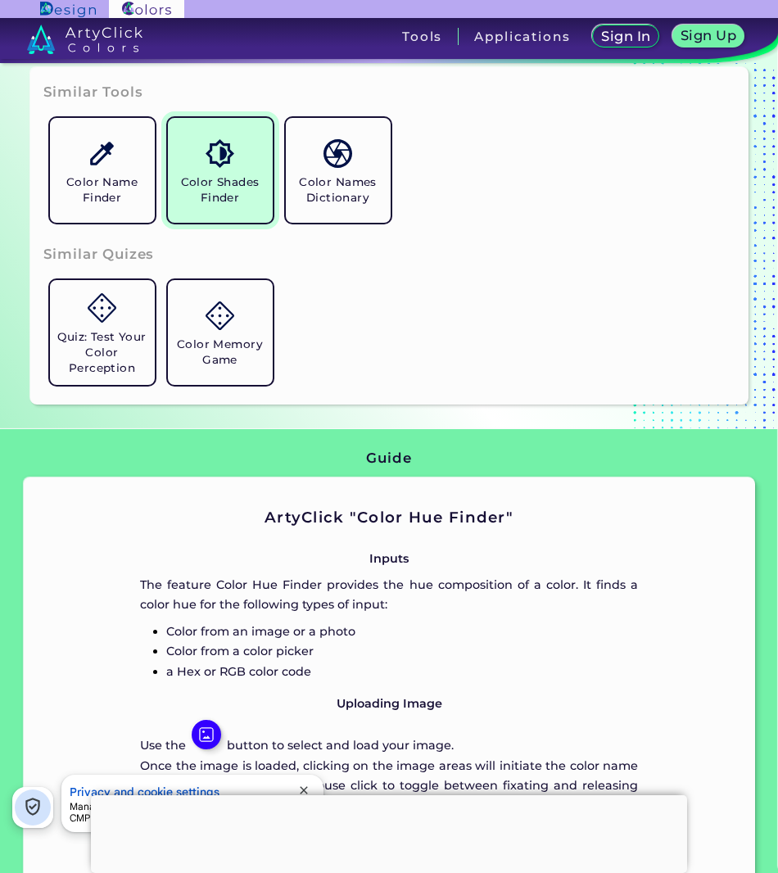
click at [251, 220] on link "Color Shades Finder" at bounding box center [220, 170] width 118 height 118
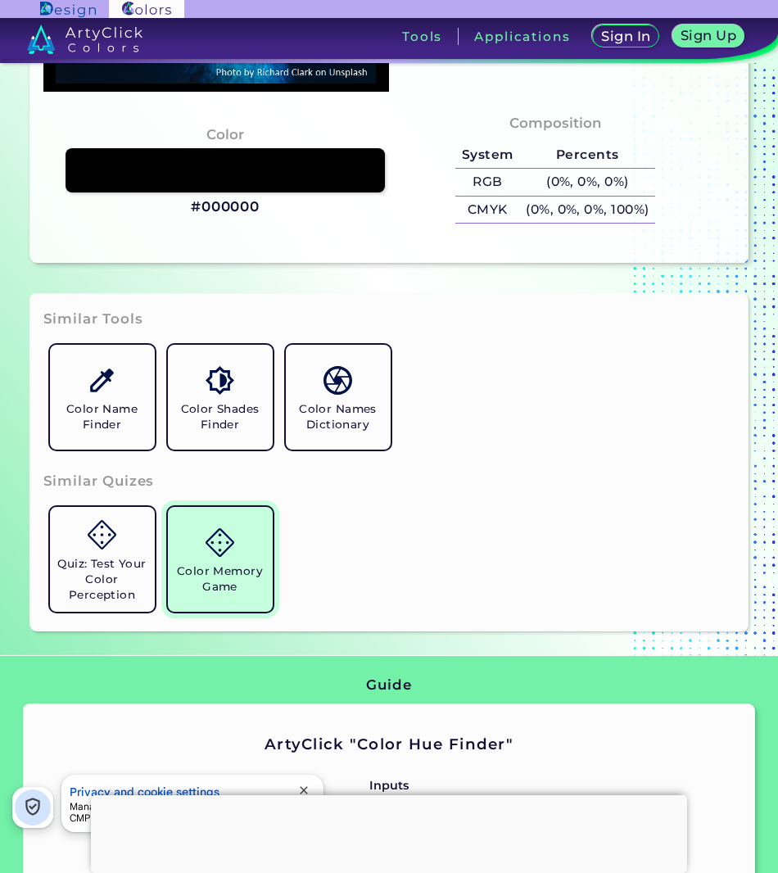
scroll to position [573, 0]
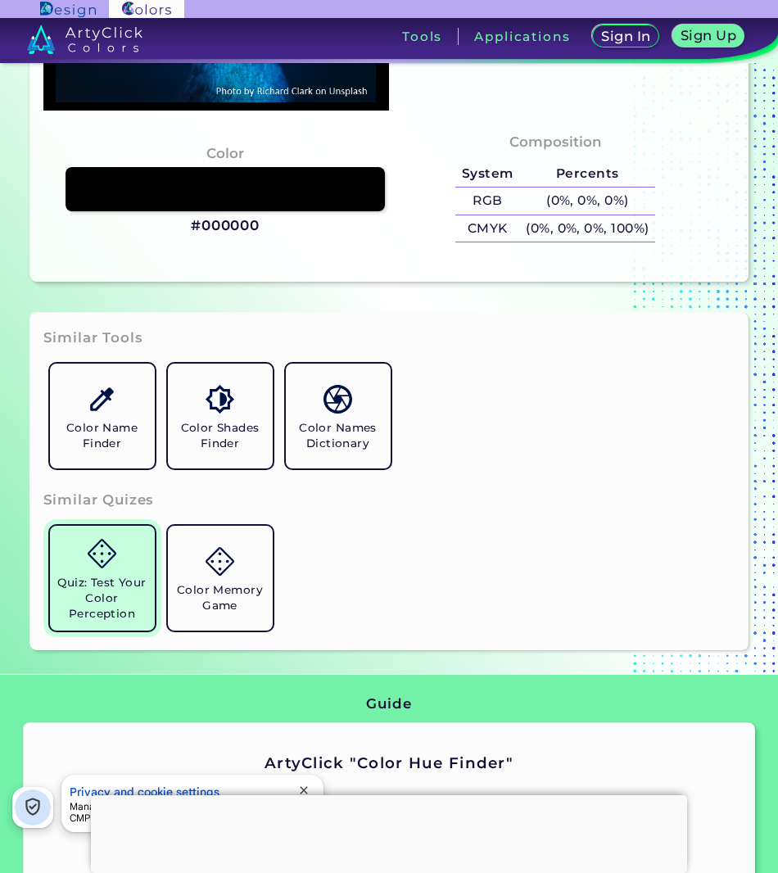
click at [150, 584] on link "Quiz: Test Your Color Perception" at bounding box center [102, 578] width 118 height 118
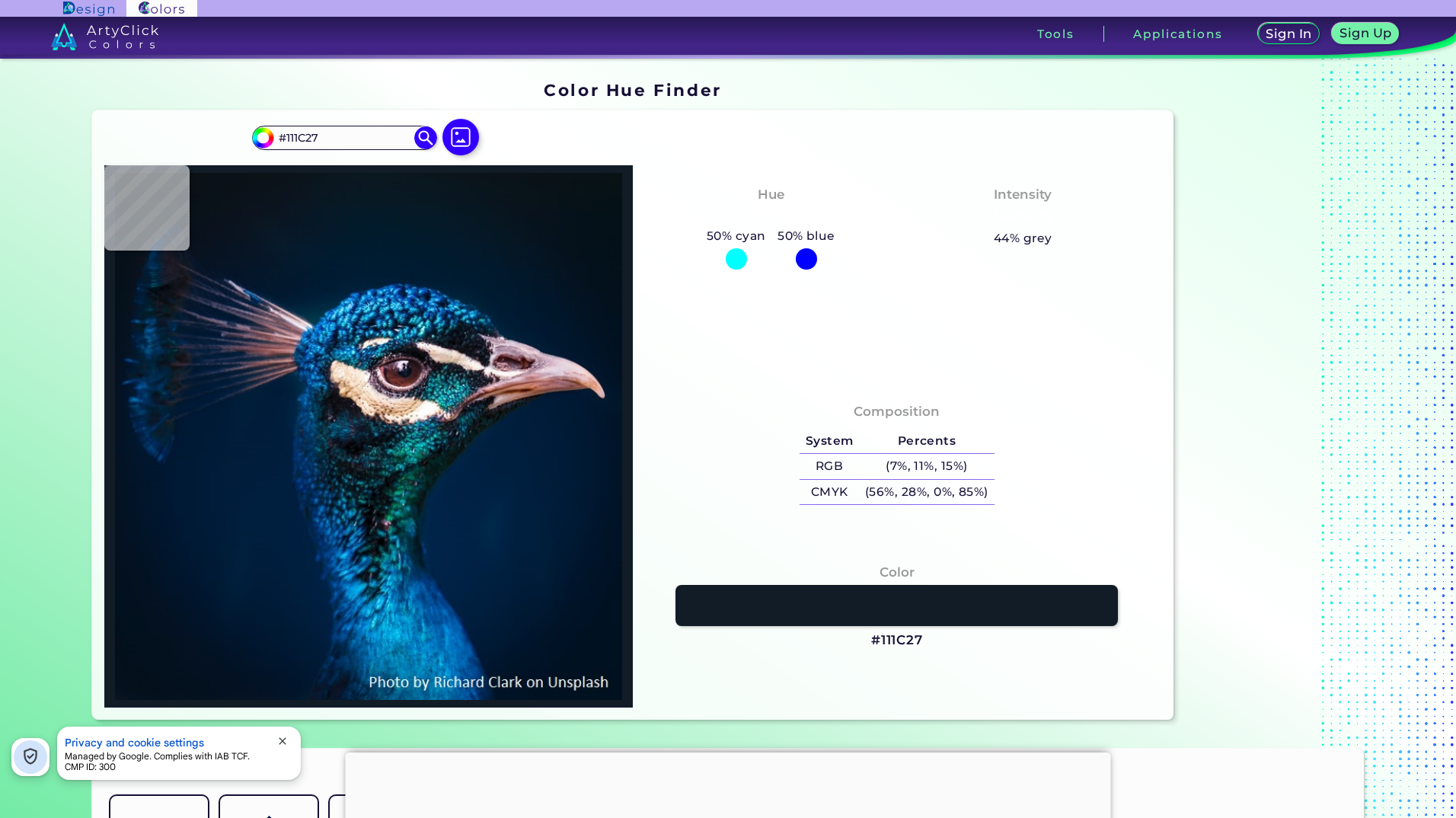
type input "#001732"
type input "#011327"
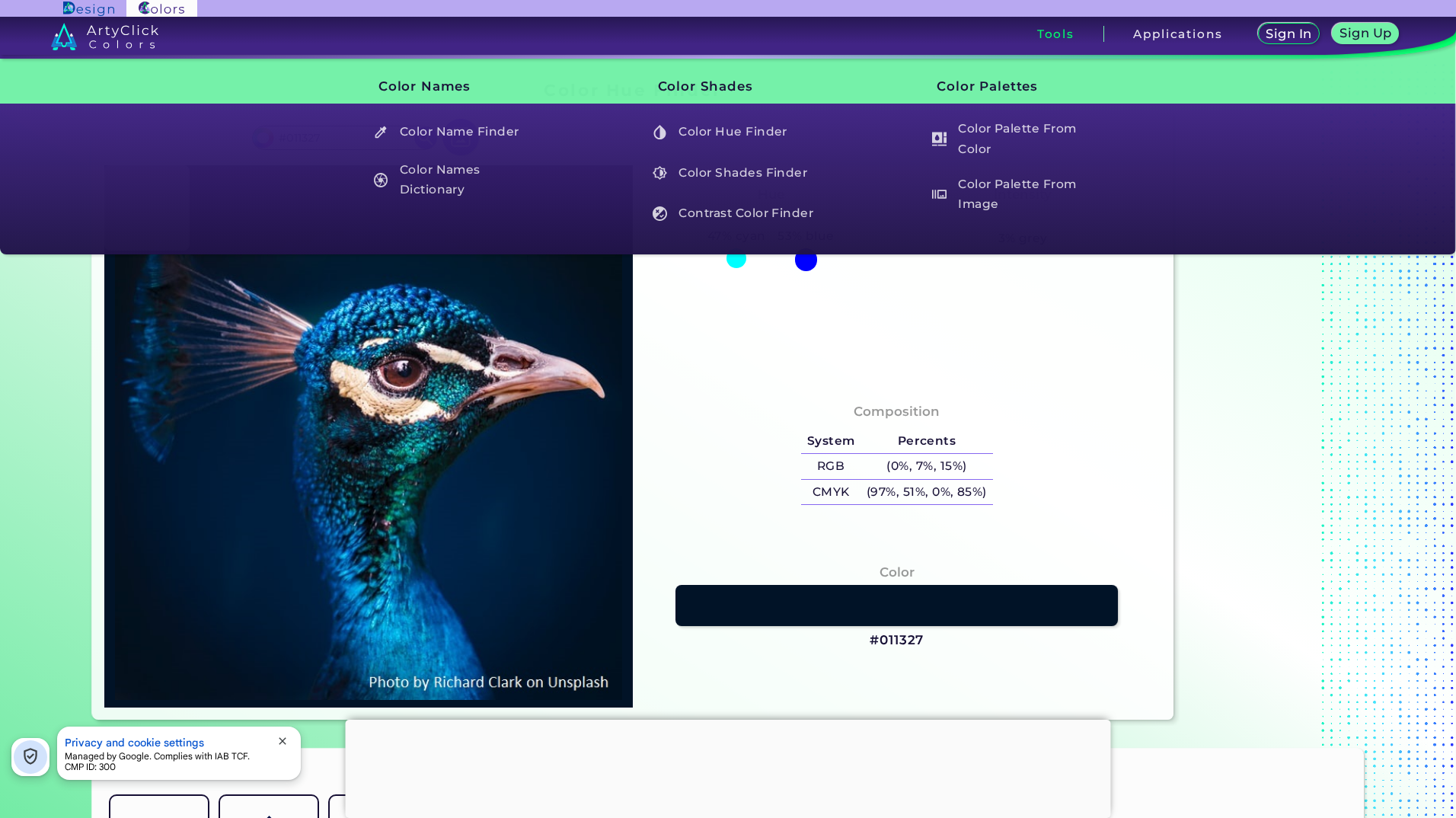
click at [1050, 32] on h3 "Tools" at bounding box center [1056, 33] width 37 height 11
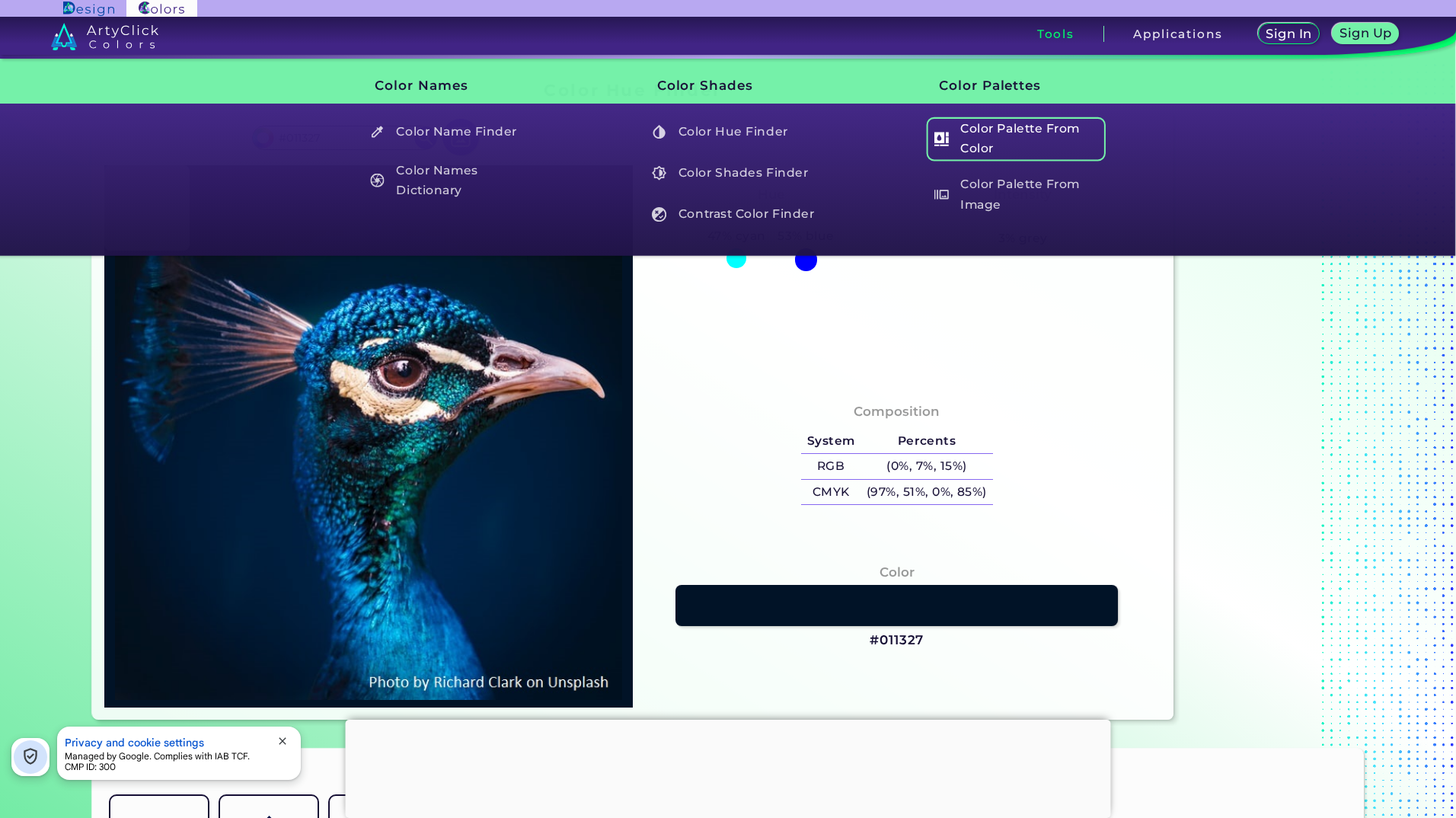
click at [984, 149] on h5 "Color Palette From Color" at bounding box center [1016, 139] width 179 height 44
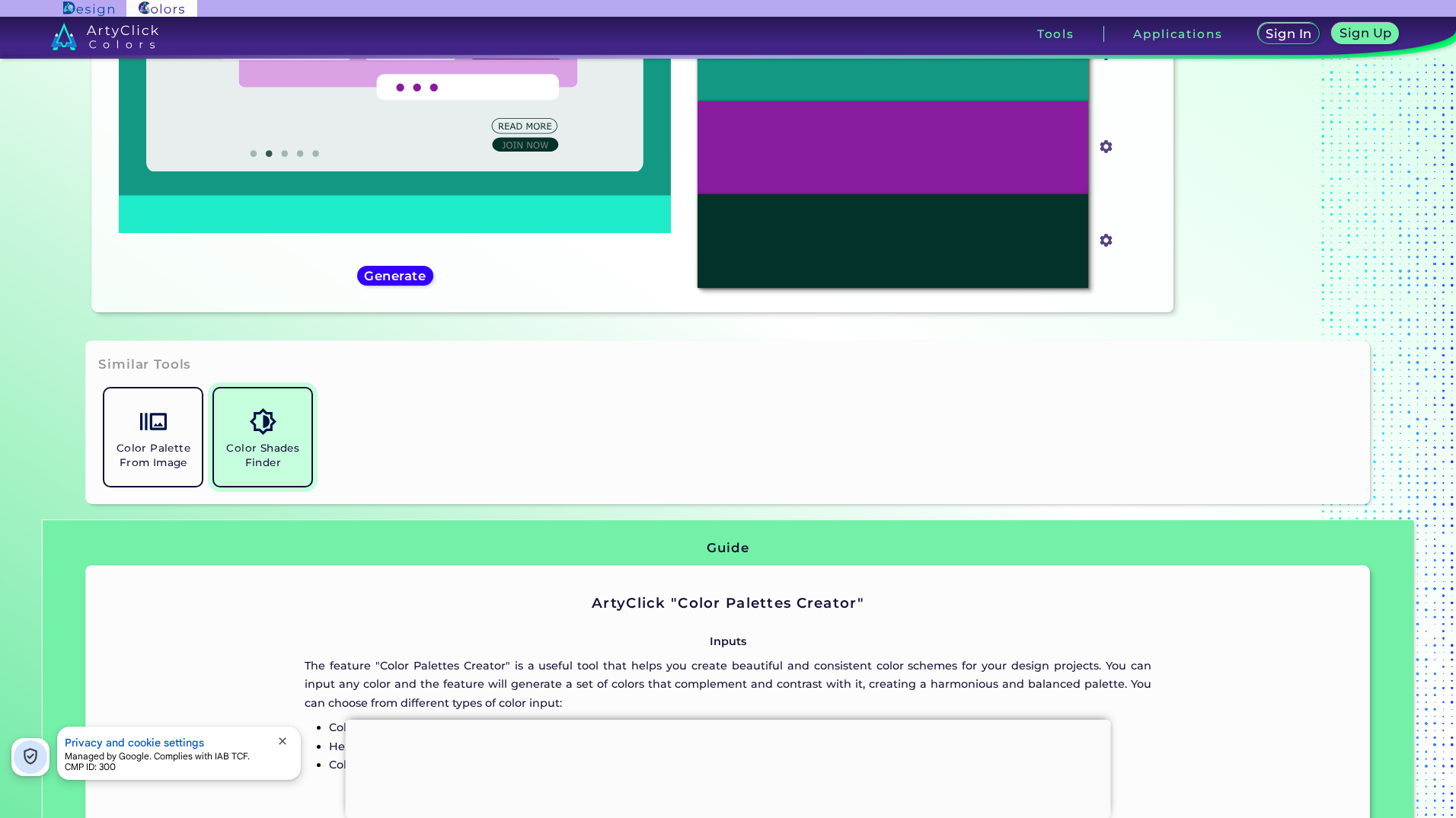
scroll to position [403, 0]
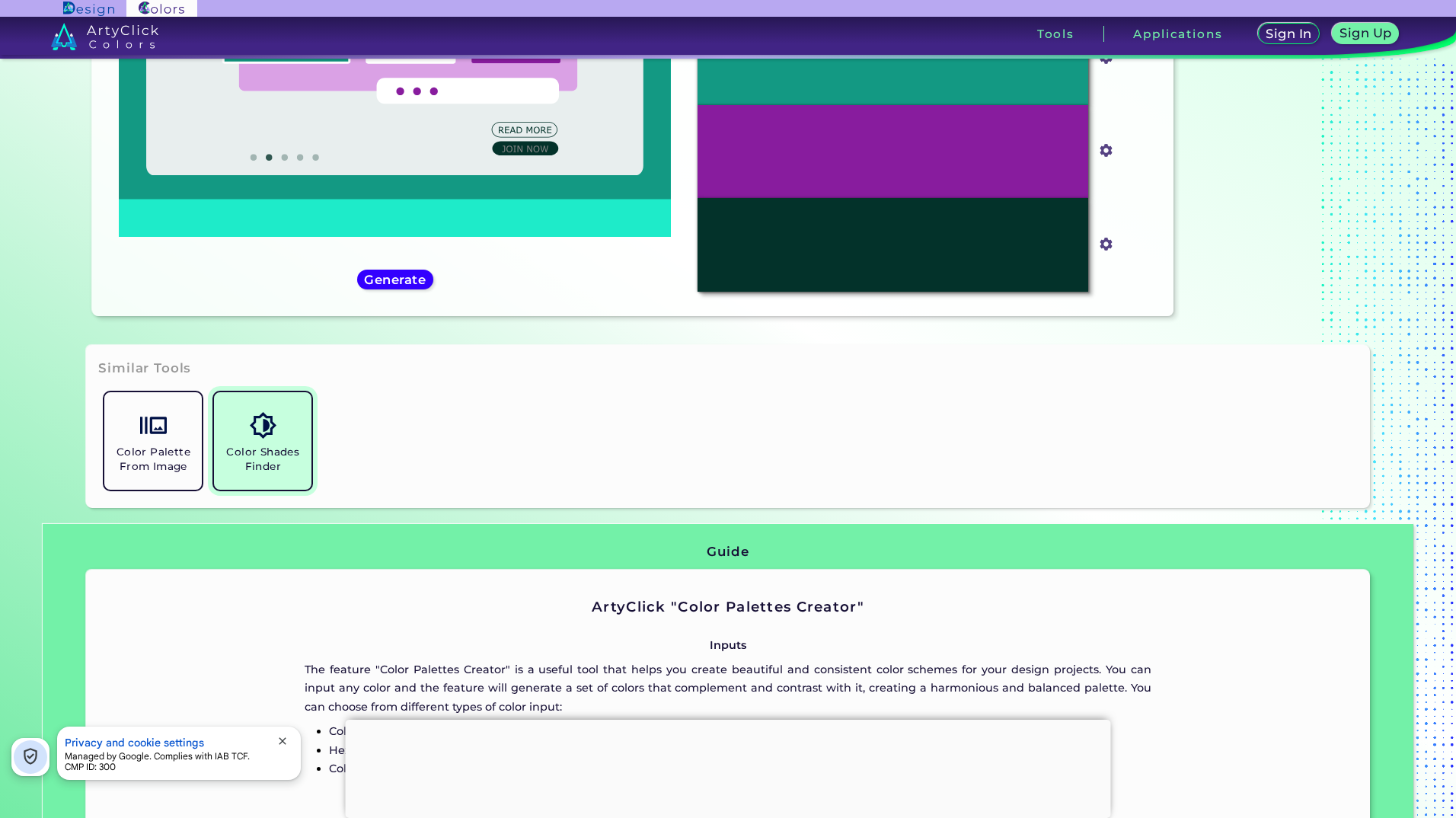
click at [270, 420] on img at bounding box center [263, 425] width 27 height 27
